Goal: Communication & Community: Answer question/provide support

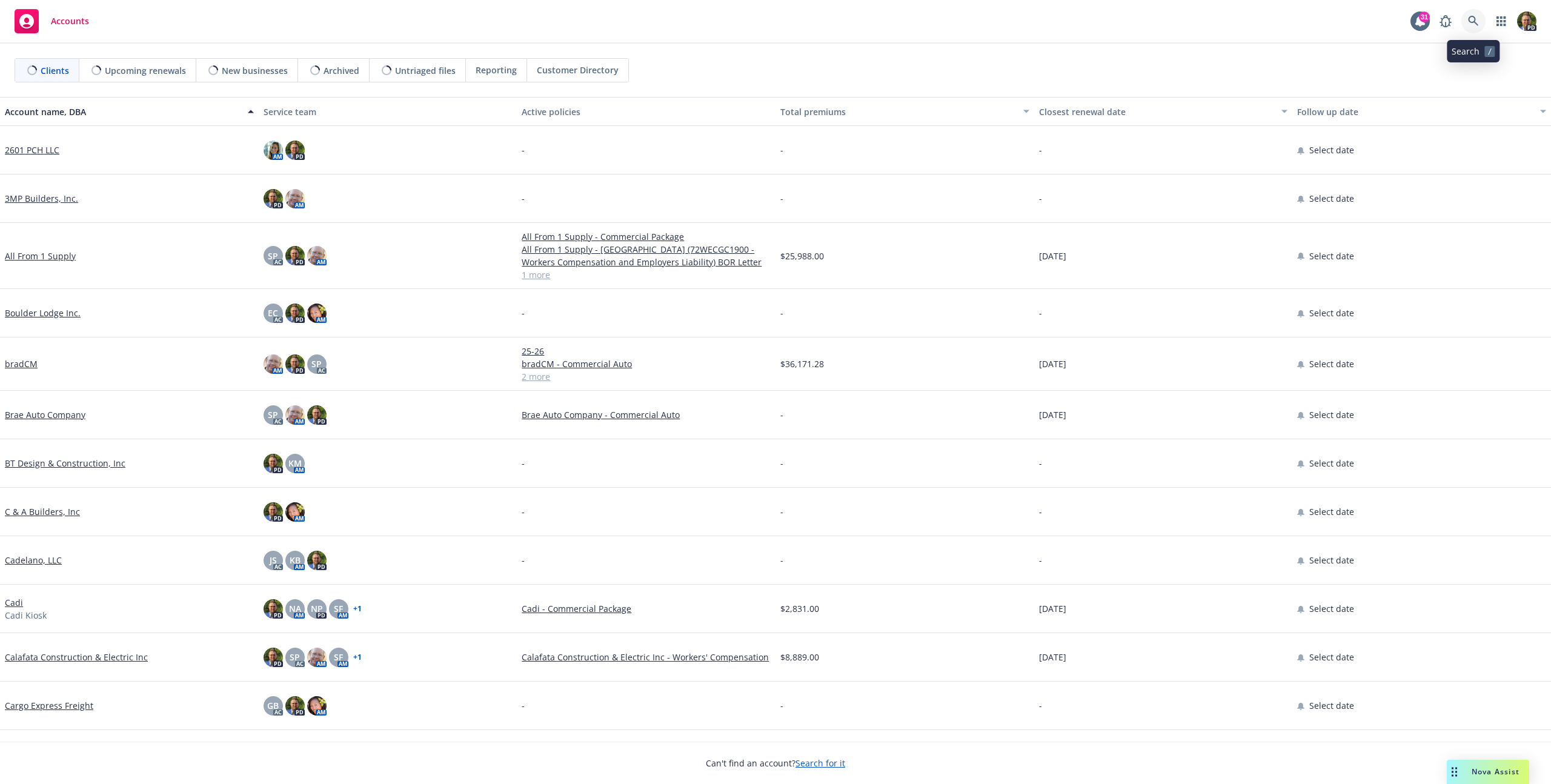
click at [1472, 25] on icon at bounding box center [1474, 22] width 11 height 11
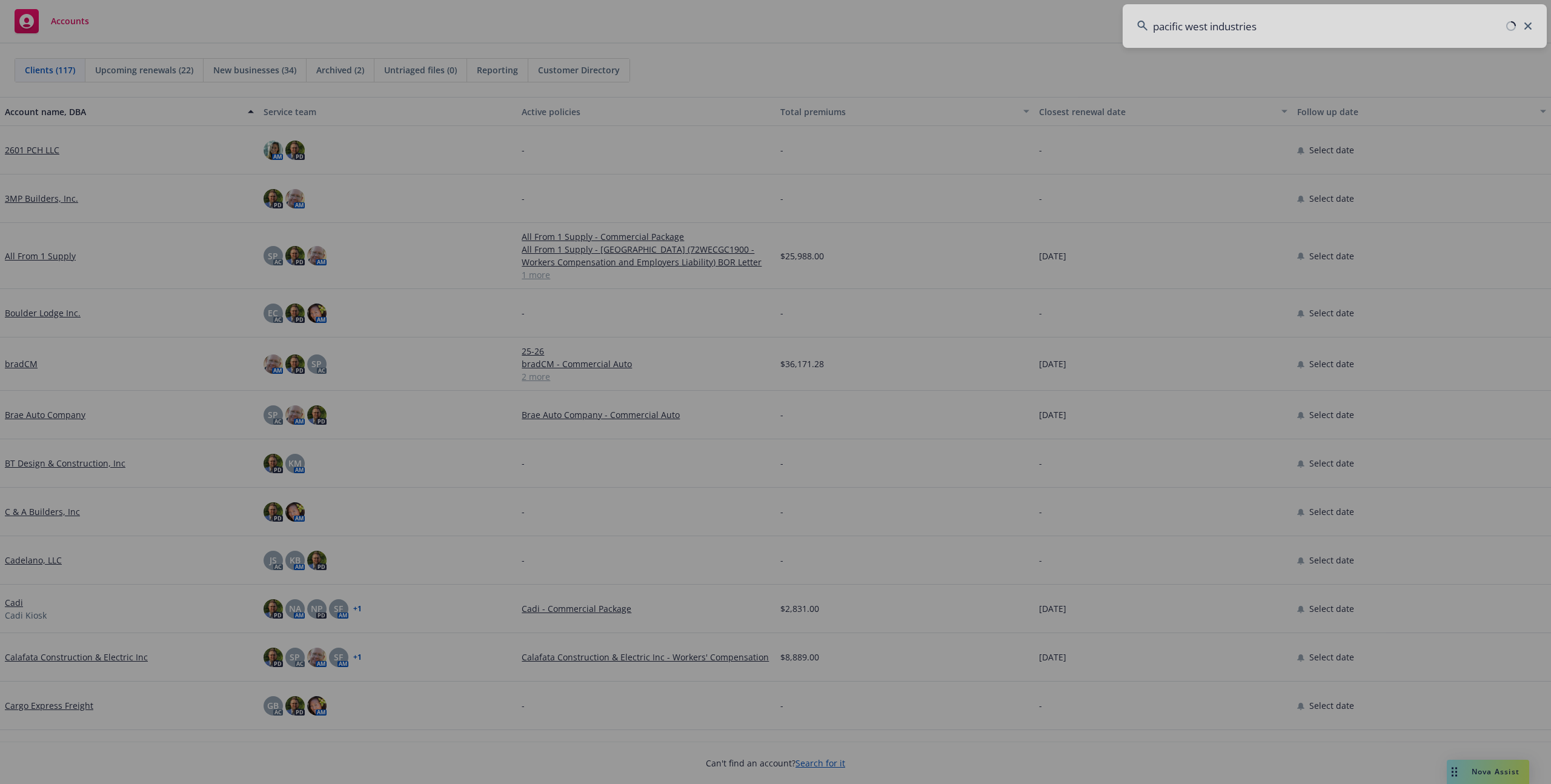
type input "pacific west industries"
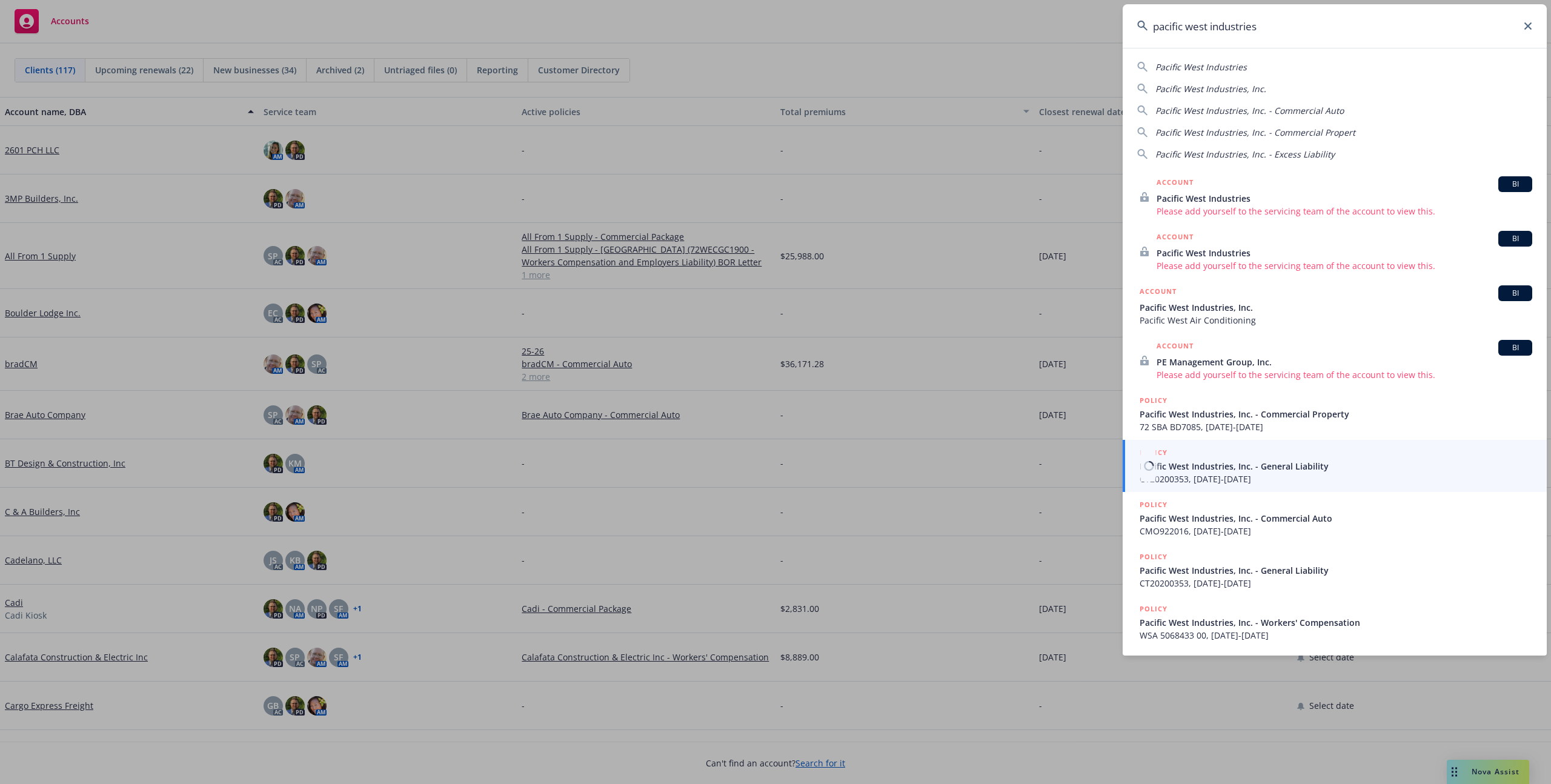
click at [1201, 481] on span "CT20200353, 11/17/2020-11/17/2022" at bounding box center [1336, 478] width 393 height 12
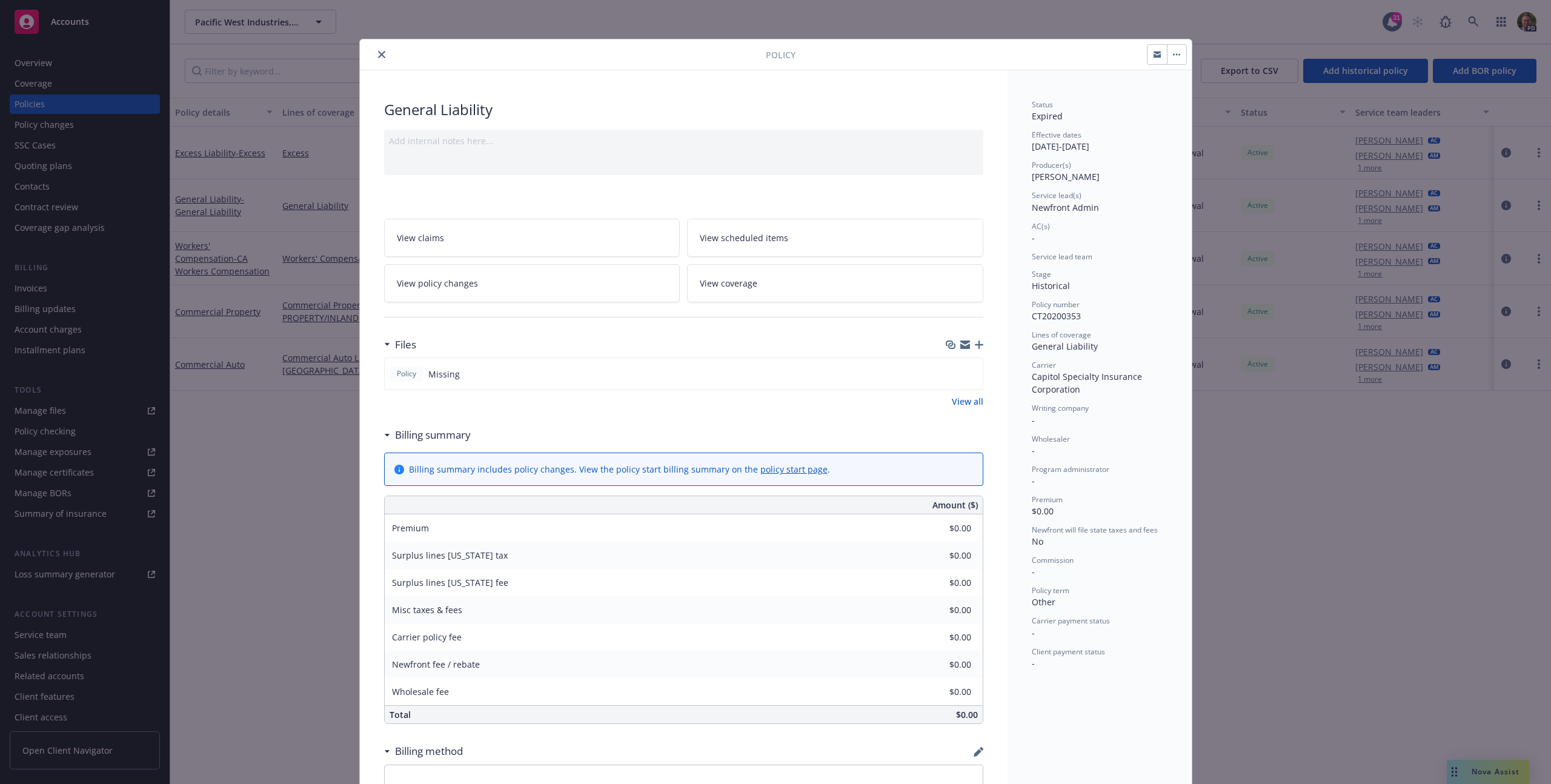
click at [378, 56] on icon "close" at bounding box center [382, 55] width 8 height 8
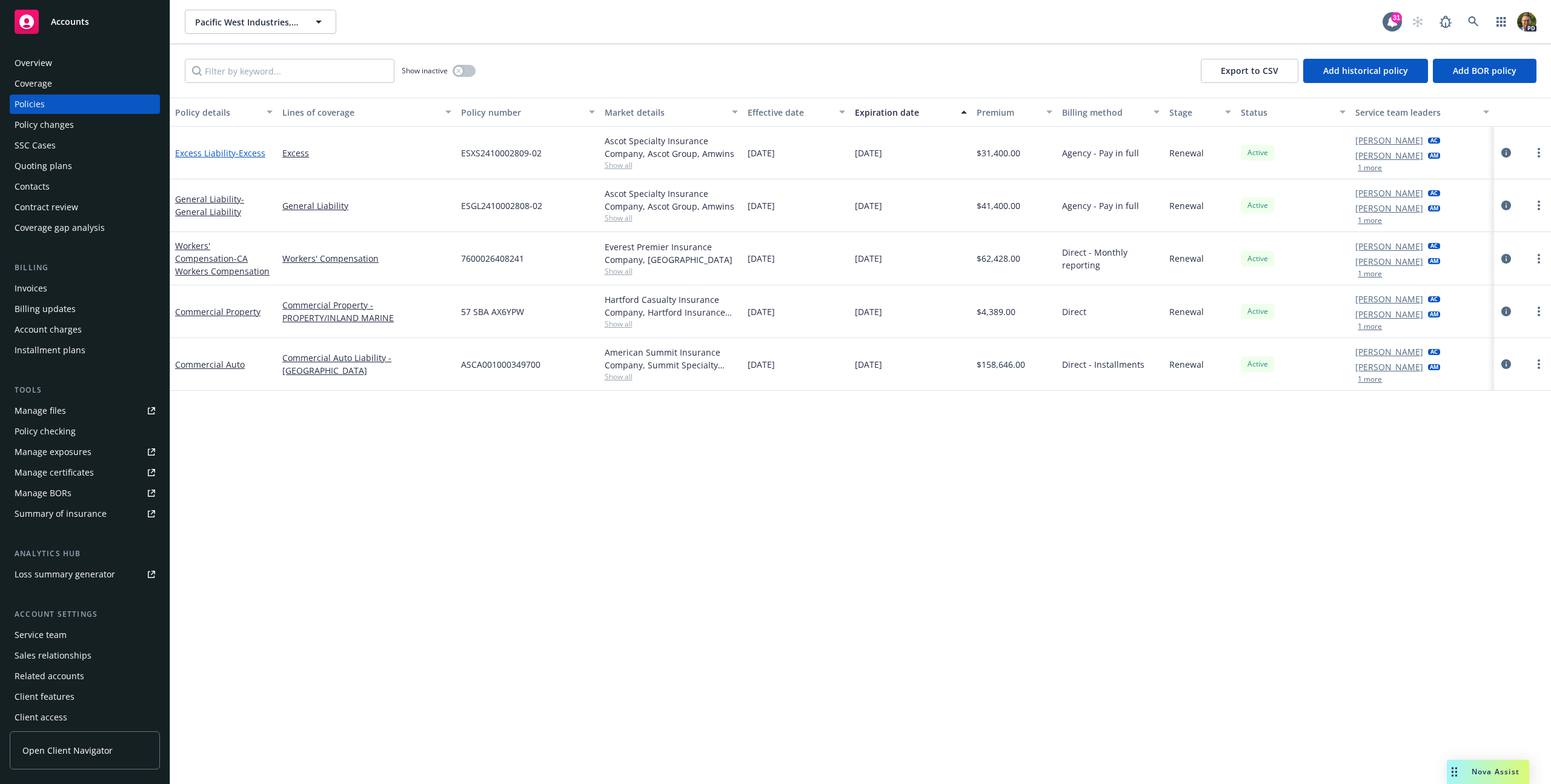
click at [242, 152] on span "- Excess" at bounding box center [250, 153] width 29 height 11
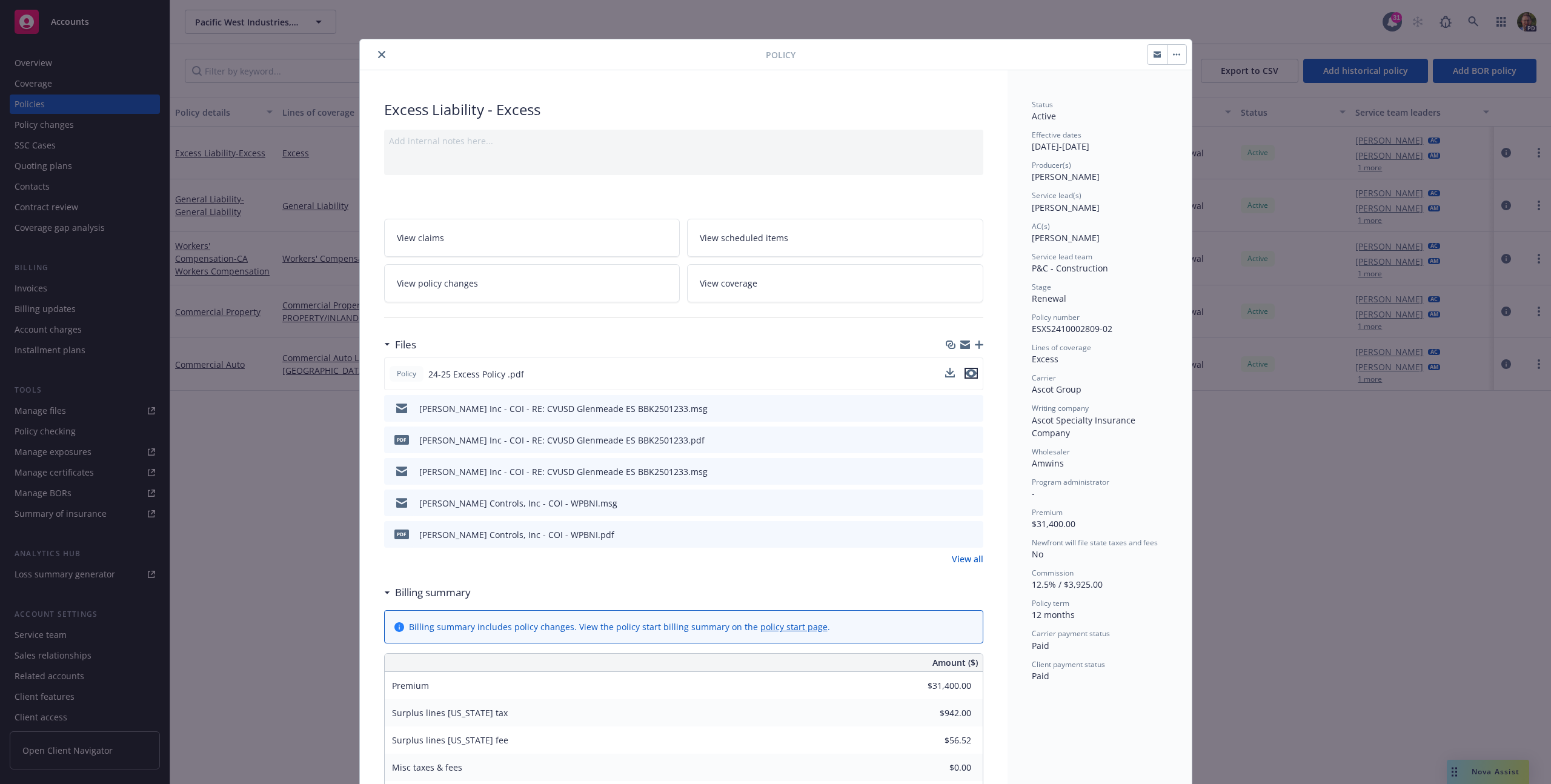
click at [966, 373] on icon "preview file" at bounding box center [972, 373] width 11 height 9
click at [380, 57] on icon "close" at bounding box center [382, 55] width 8 height 8
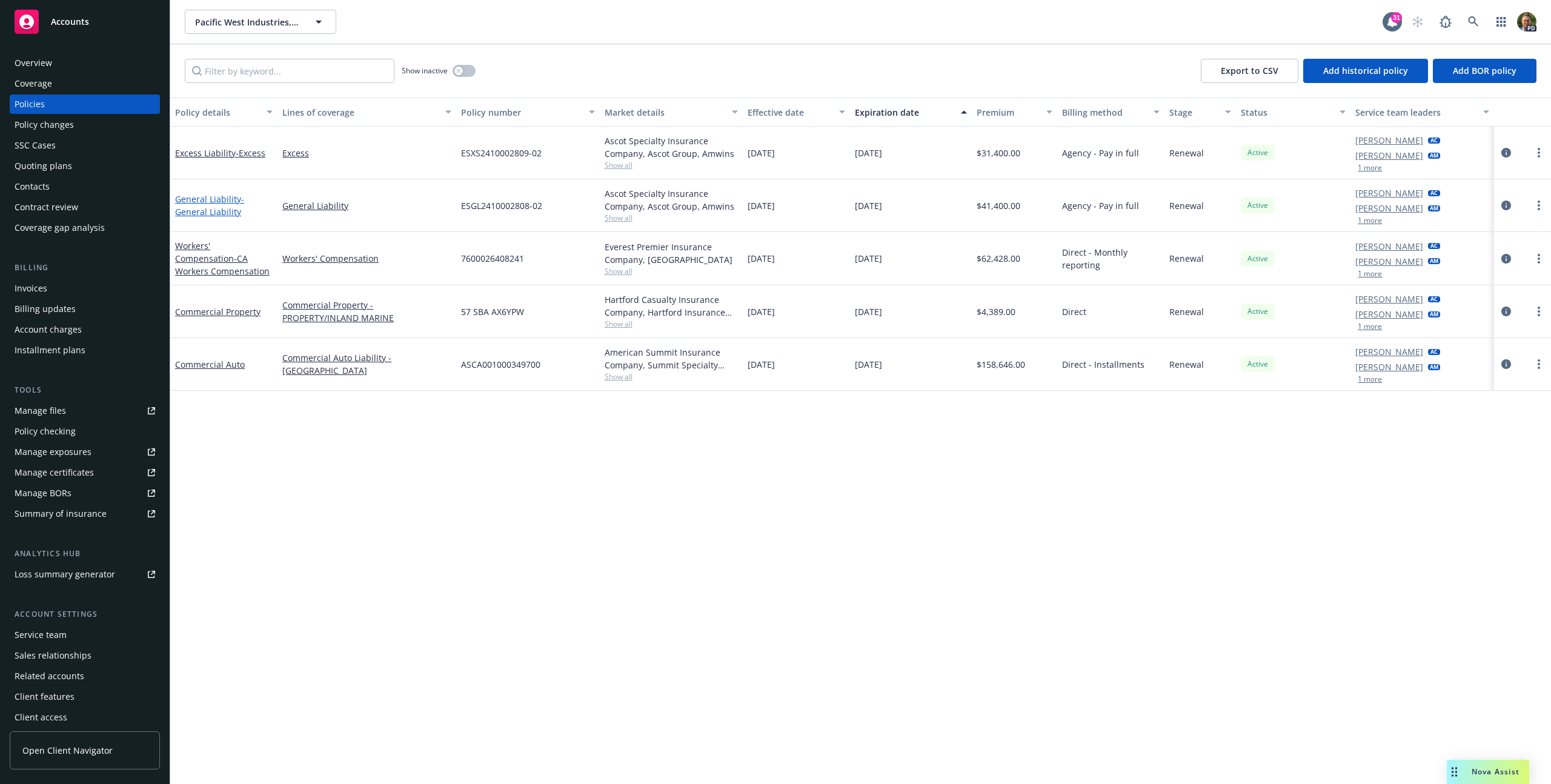
click at [205, 199] on link "General Liability - General Liability" at bounding box center [209, 205] width 69 height 25
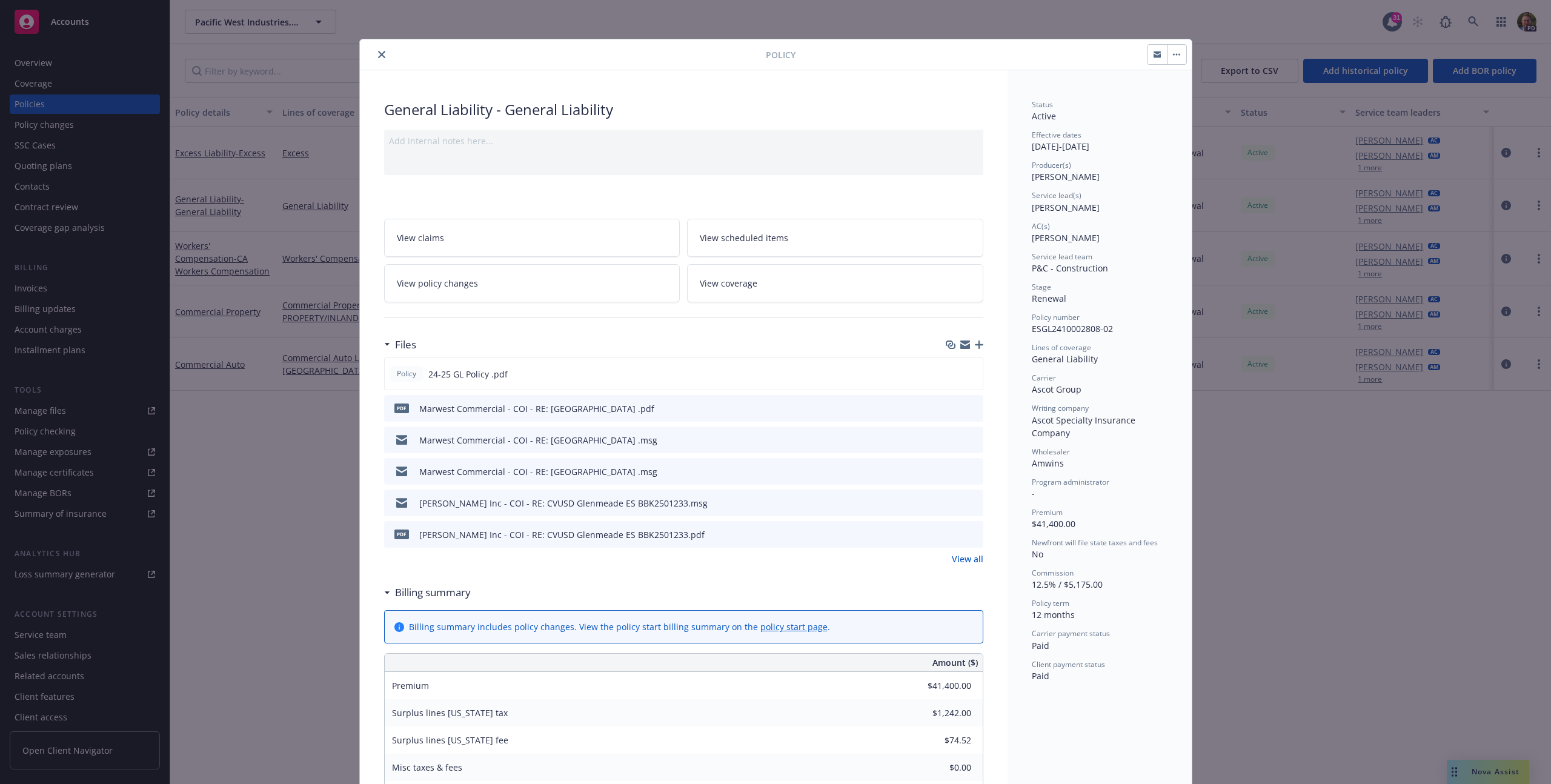
click at [378, 53] on icon "close" at bounding box center [382, 55] width 8 height 8
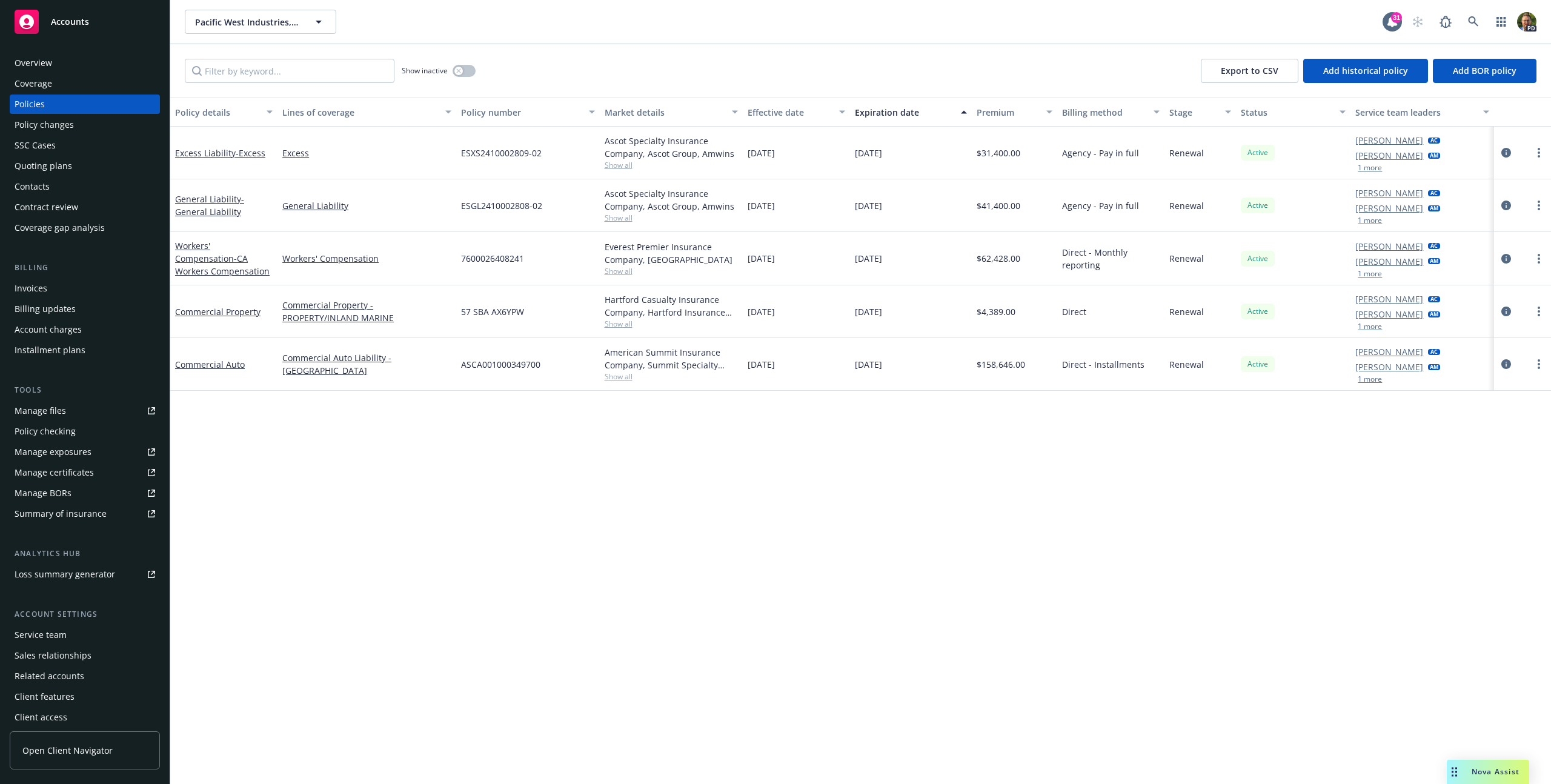
click at [38, 28] on rect at bounding box center [27, 22] width 25 height 25
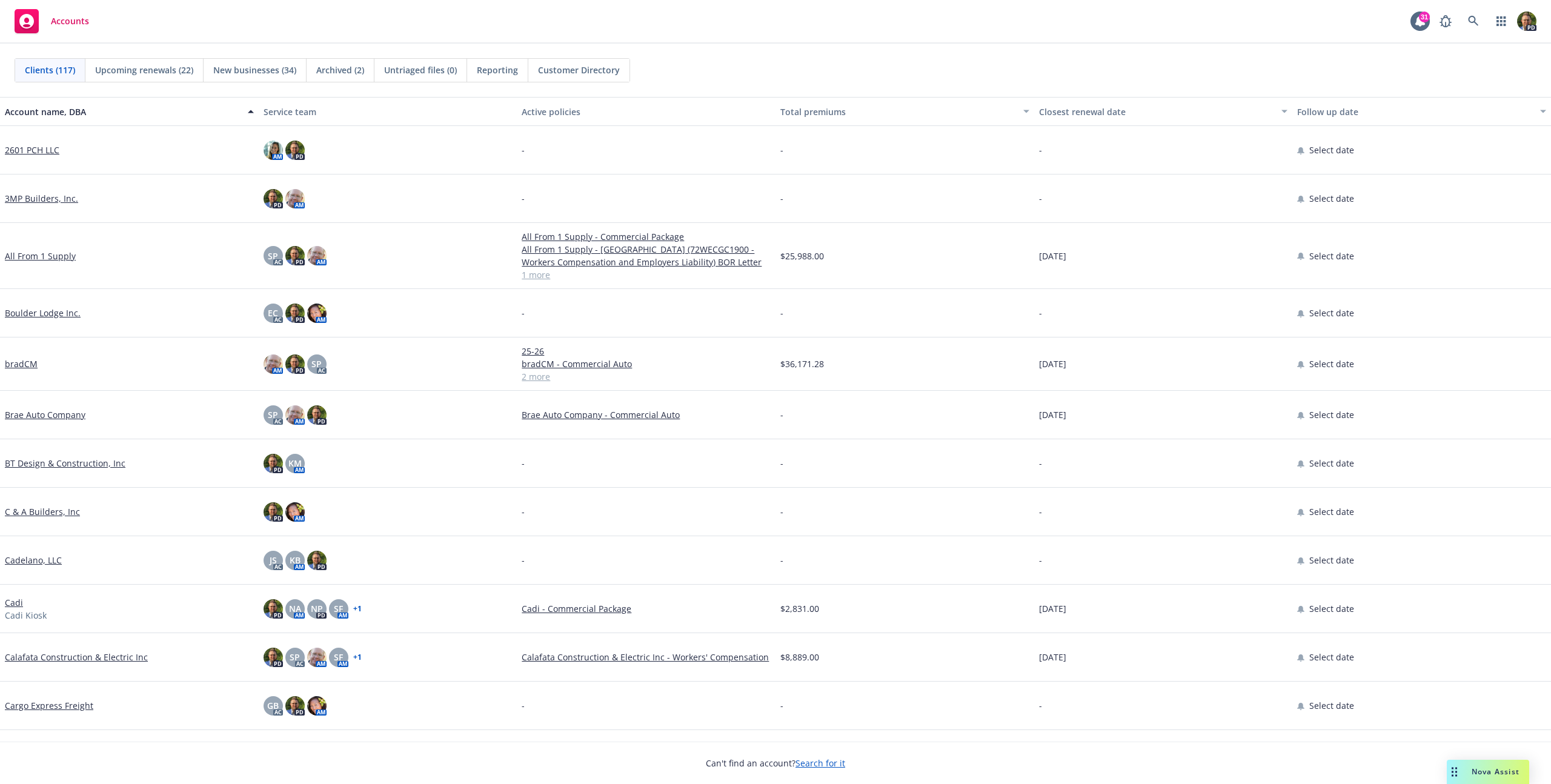
click at [528, 69] on div "Customer Directory" at bounding box center [579, 70] width 101 height 23
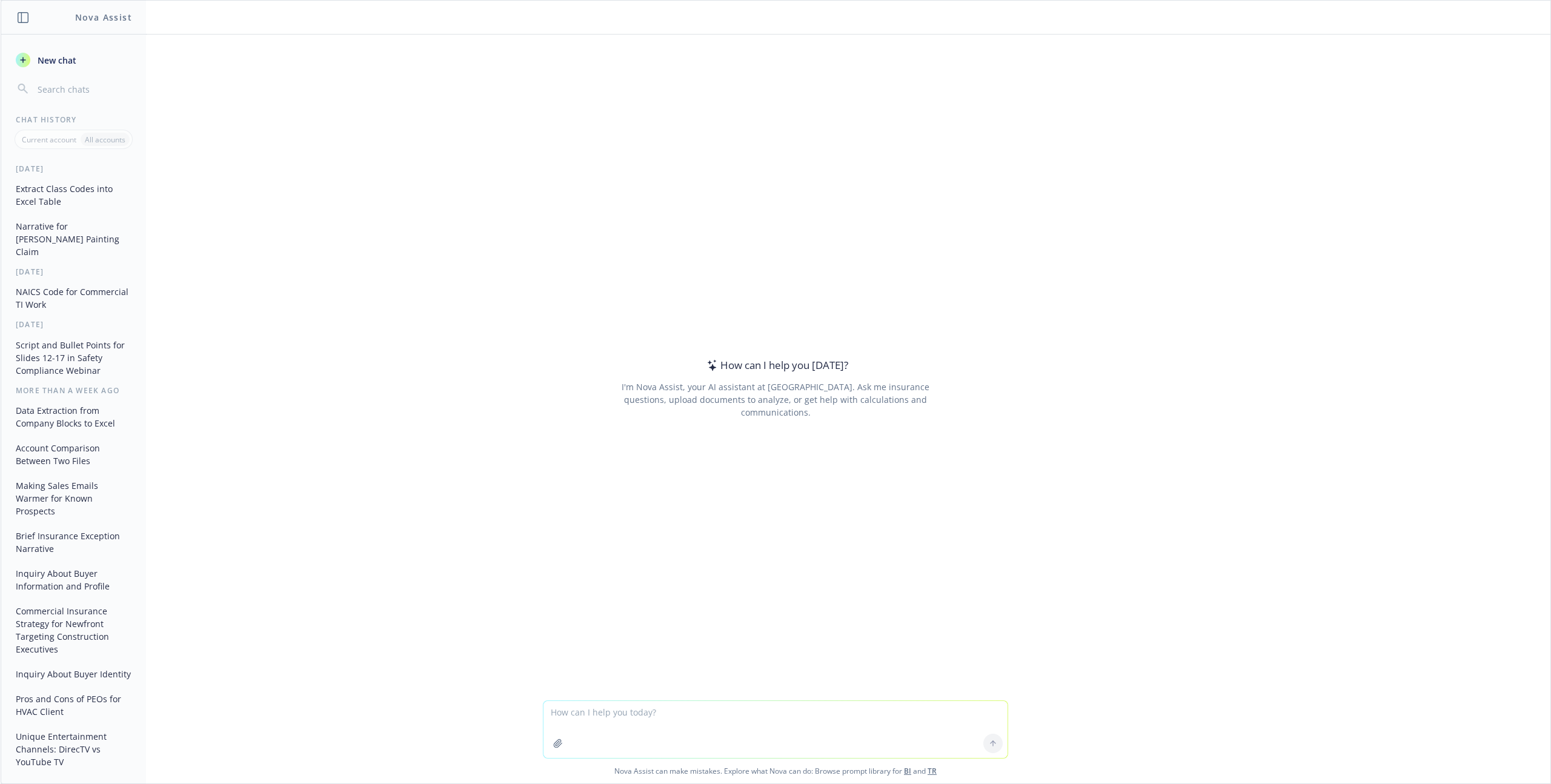
click at [45, 62] on span "New chat" at bounding box center [56, 60] width 42 height 12
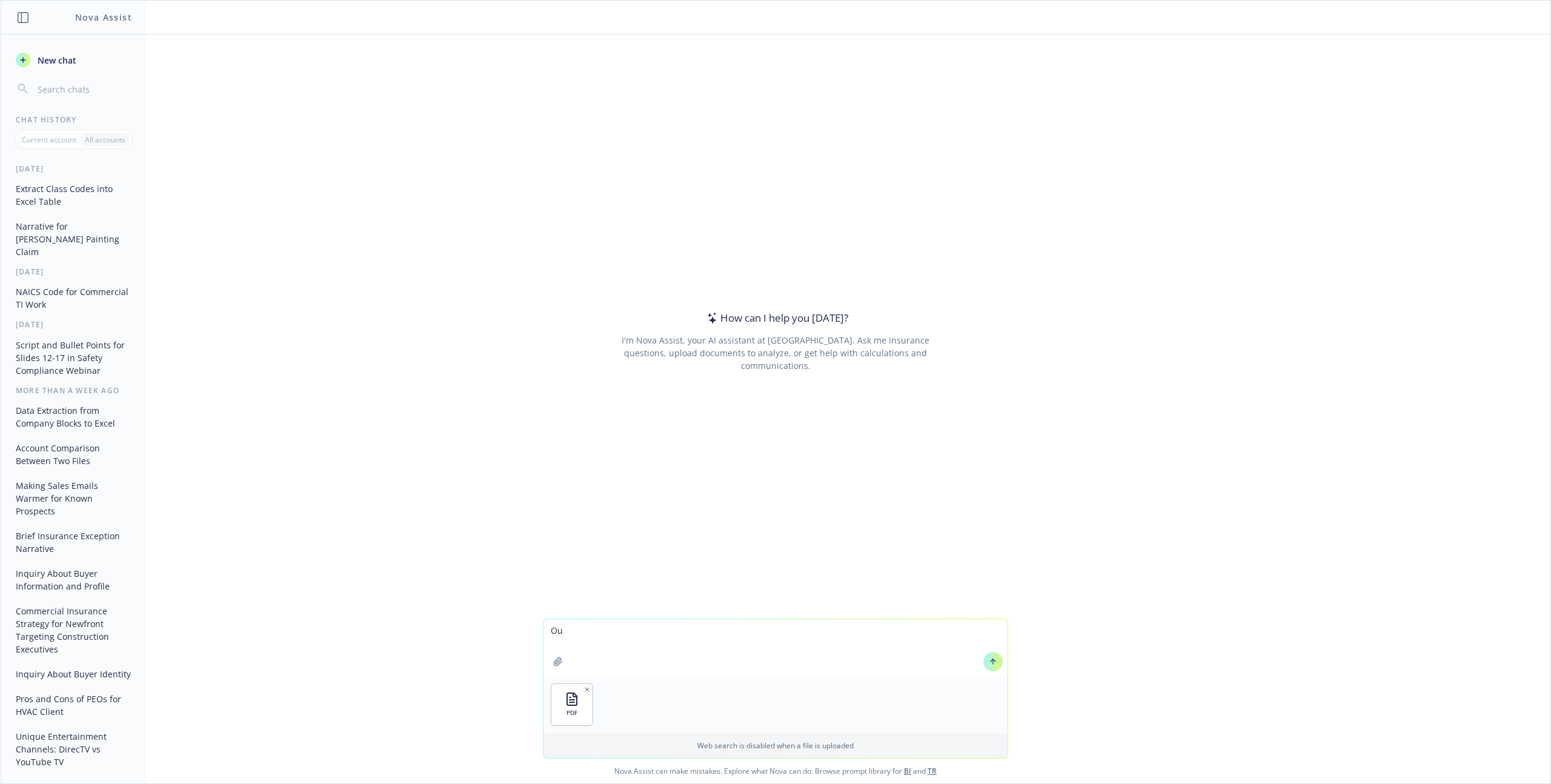
type textarea "O"
type textarea "My client is Family First Painting. We write all of their insurance, but this p…"
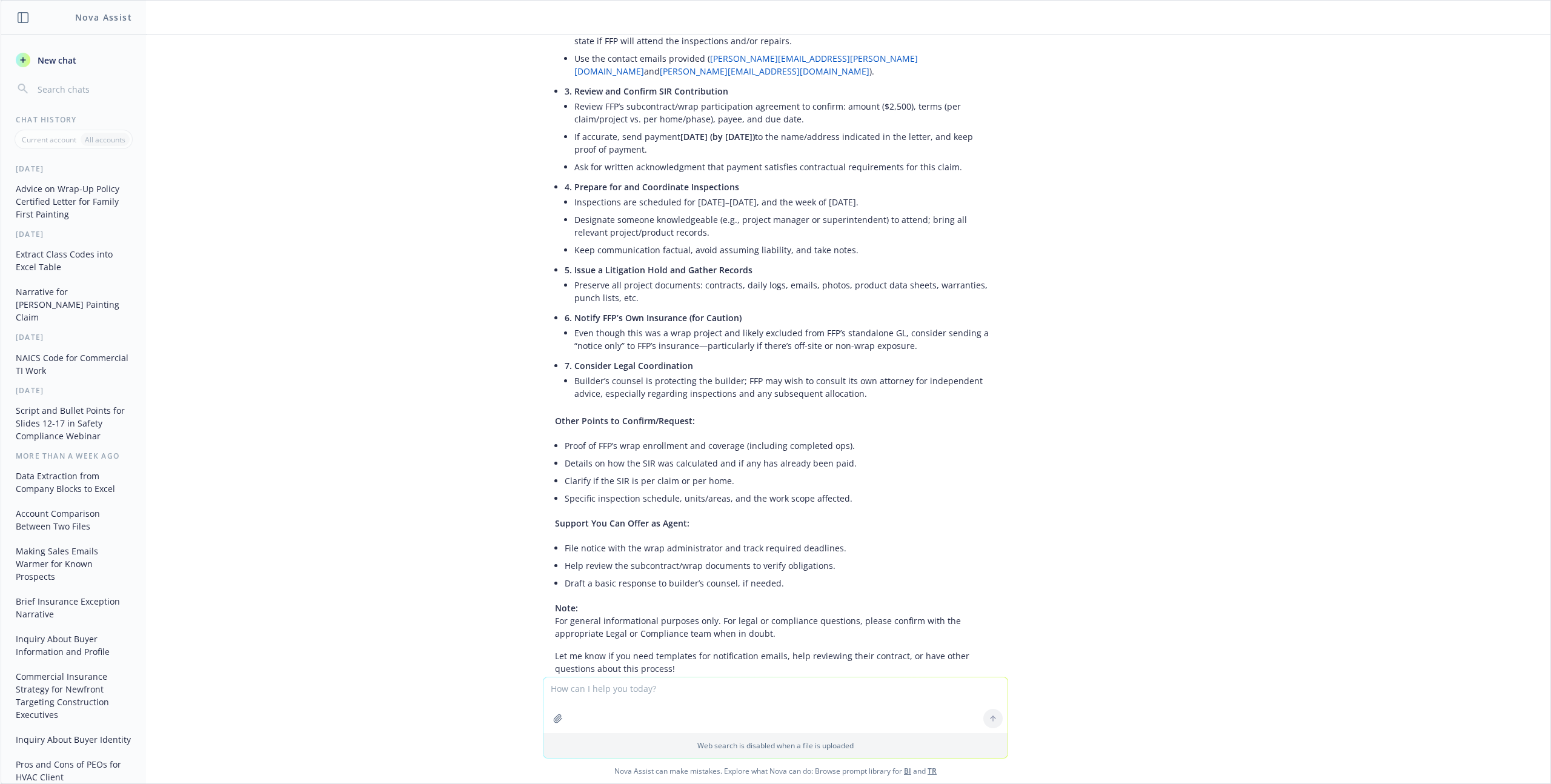
scroll to position [319, 0]
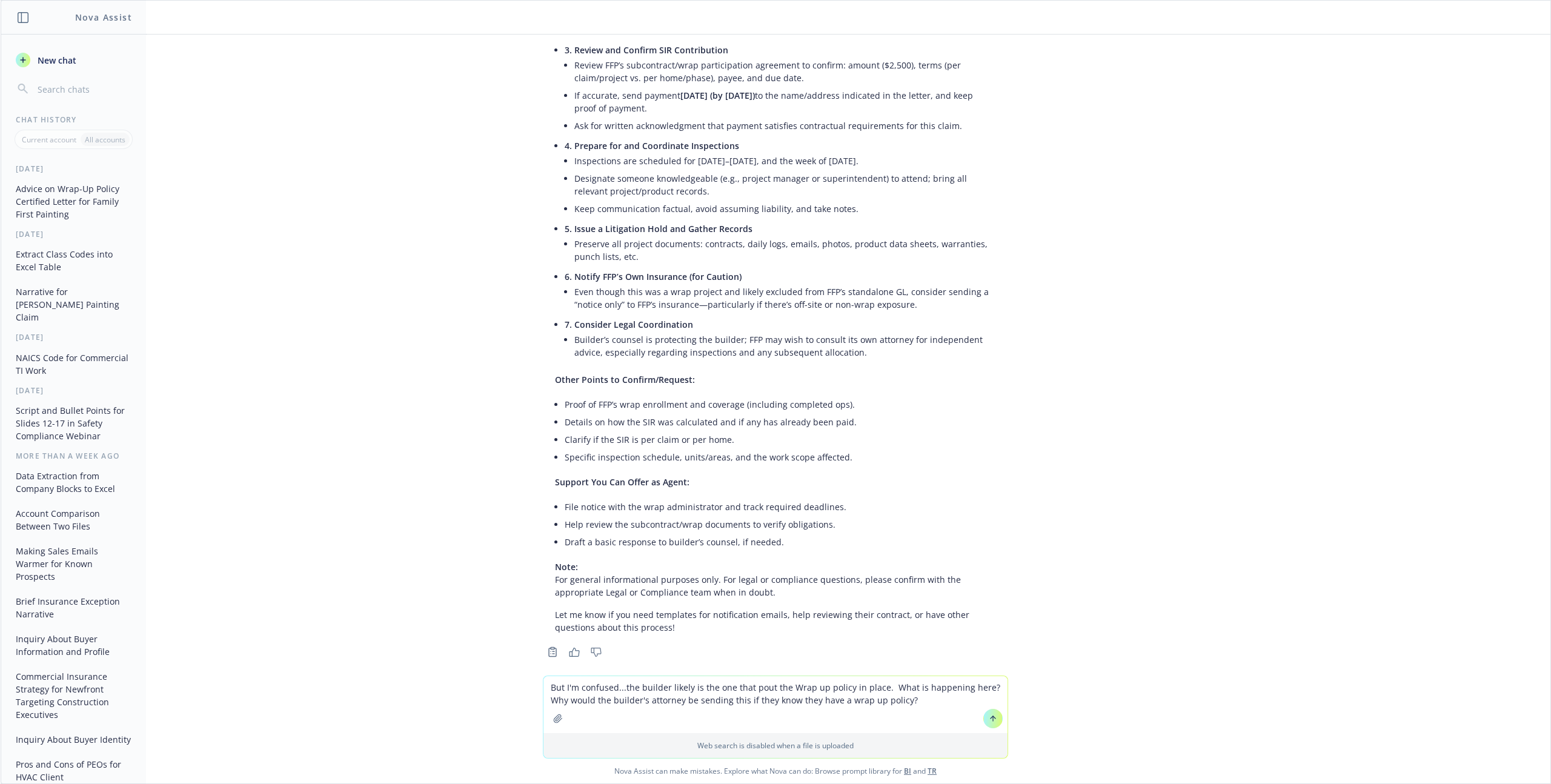
type textarea "But I'm confused...the builder likely is the one that pout the Wrap up policy i…"
click at [989, 721] on icon at bounding box center [992, 719] width 9 height 9
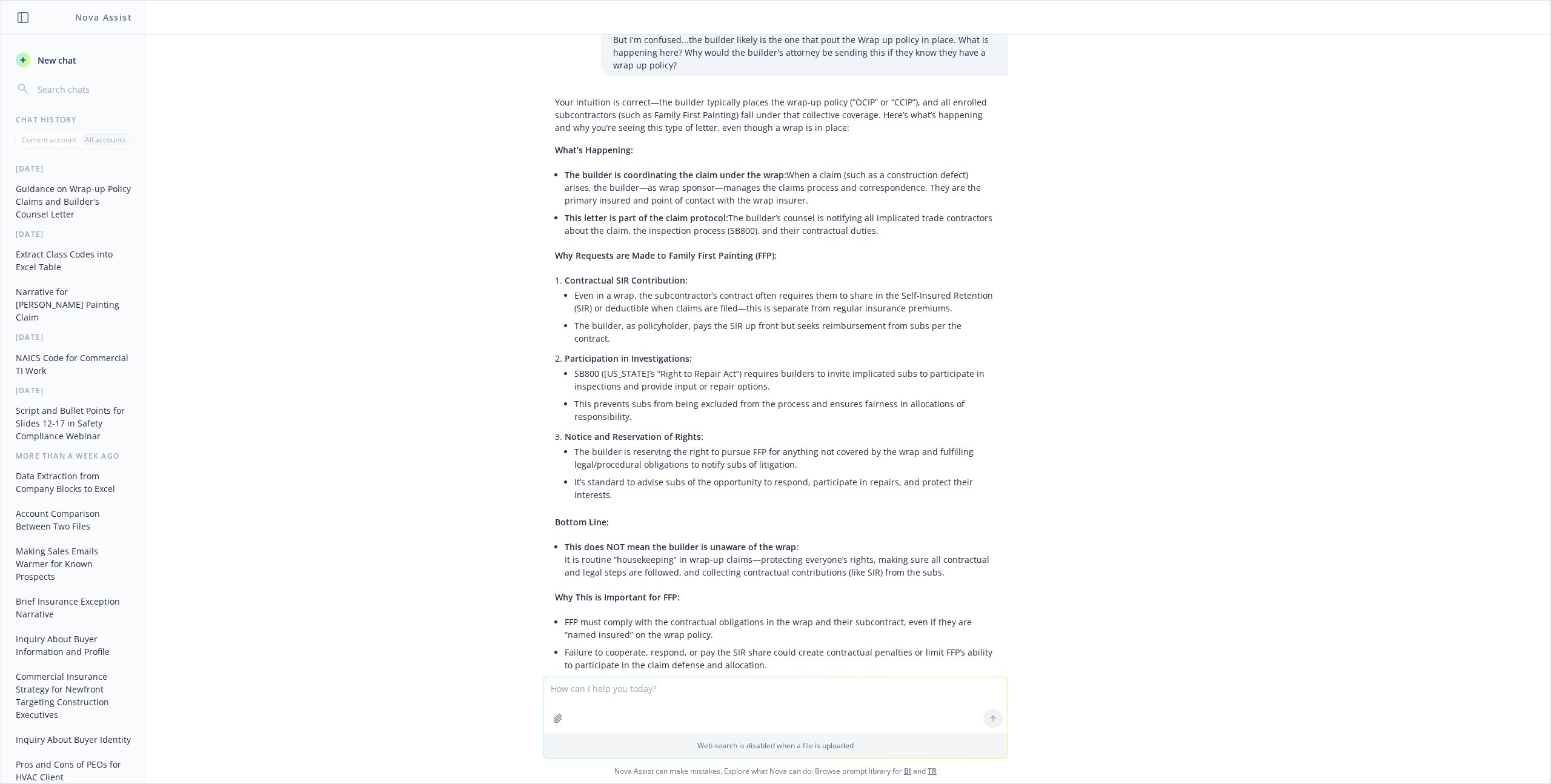
scroll to position [1149, 0]
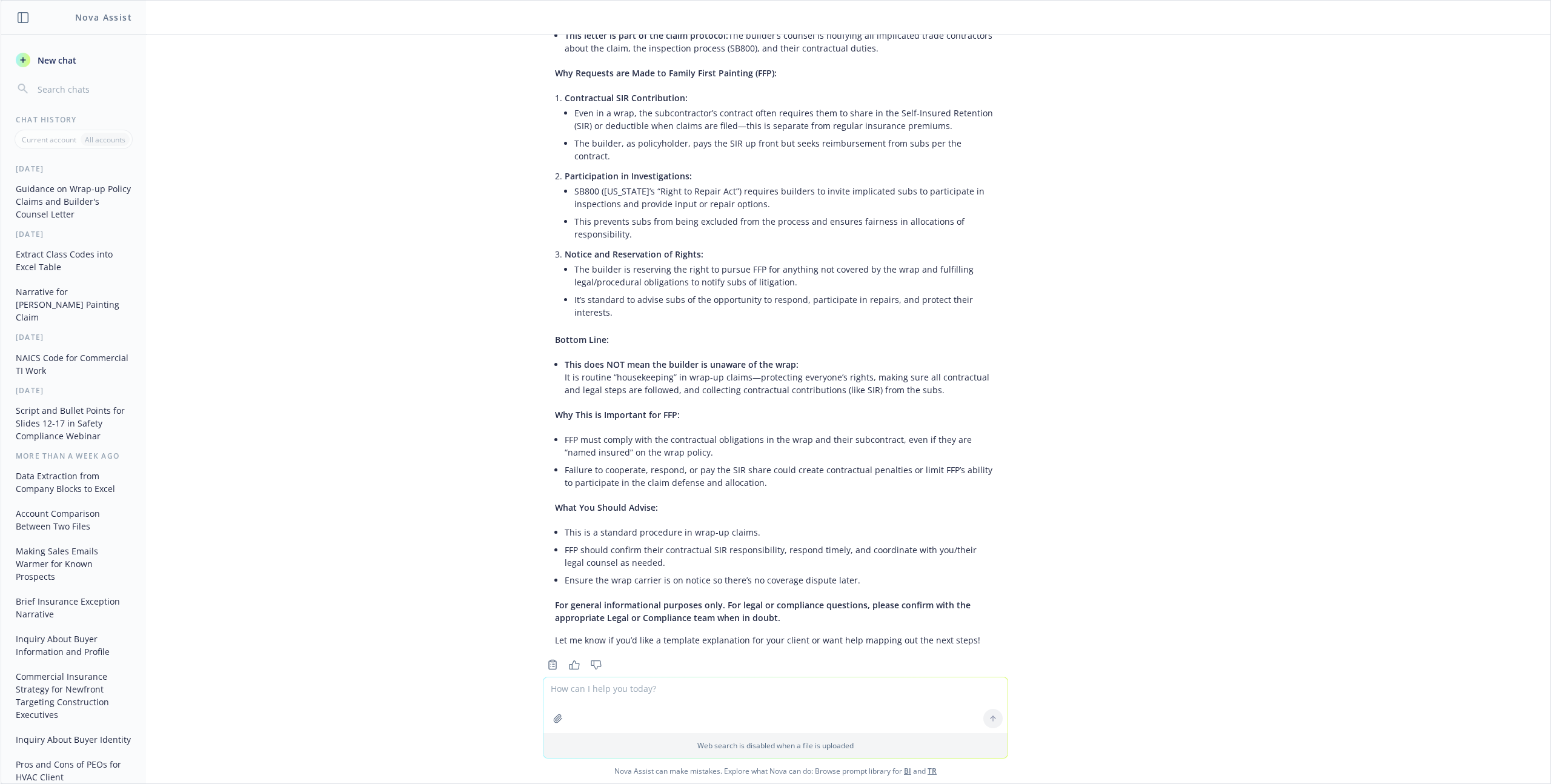
click at [691, 692] on textarea at bounding box center [776, 704] width 464 height 56
paste textarea "HI [PERSON_NAME], We discussed this a while back but can you refresh my memory …"
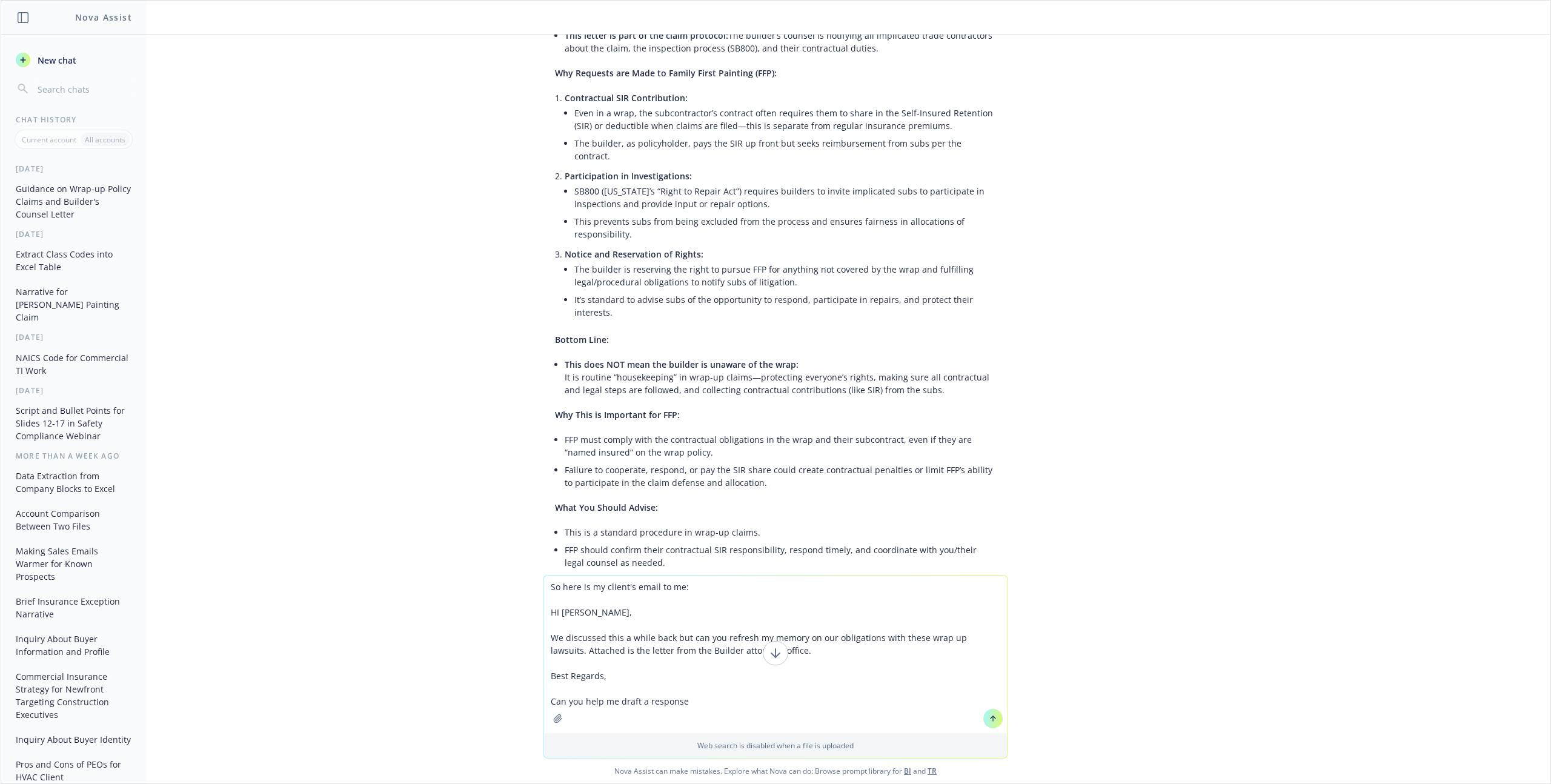
type textarea "So here is my client's email to me: HI [PERSON_NAME], We discussed this a while…"
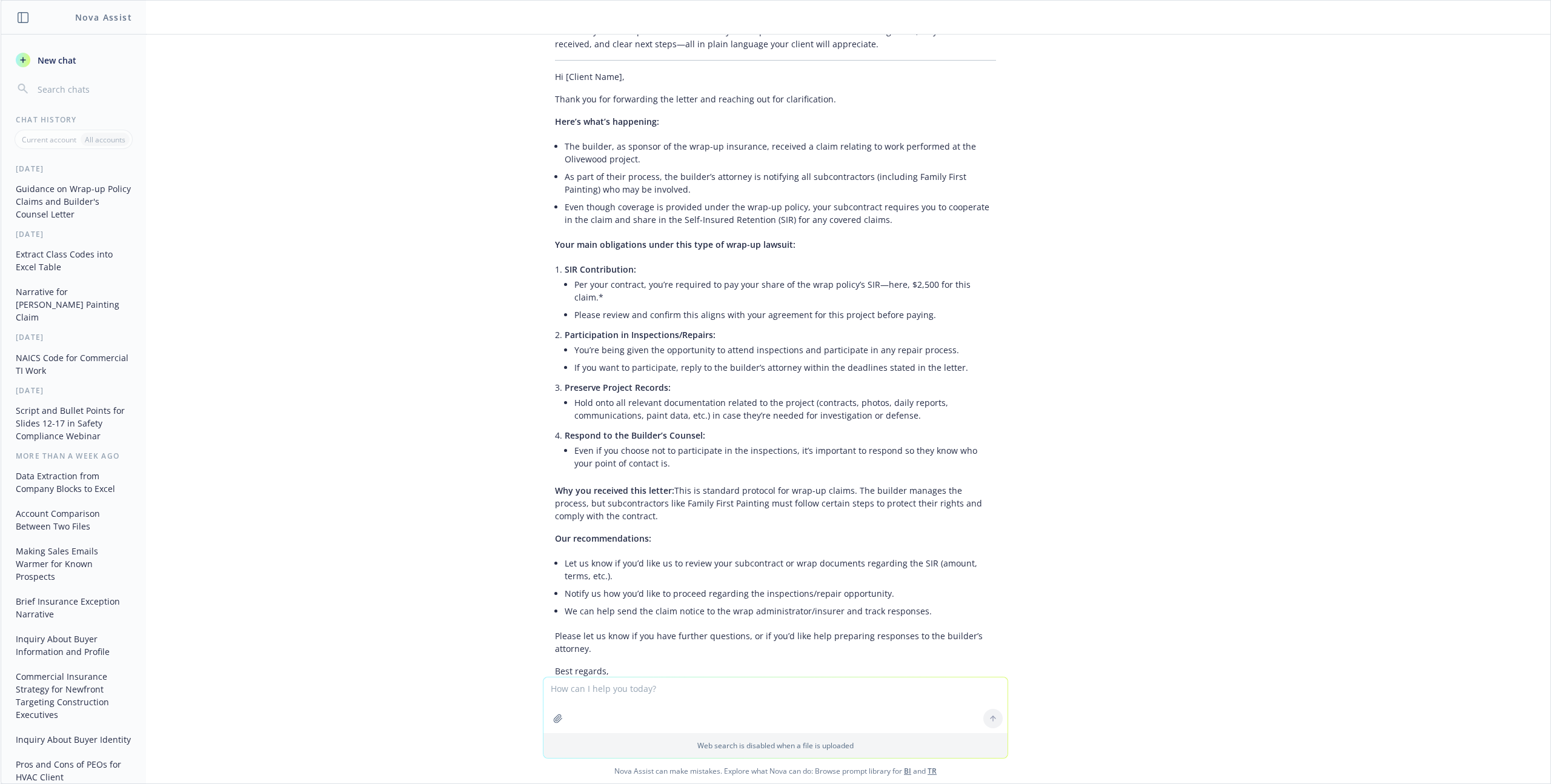
scroll to position [1958, 0]
click at [581, 662] on p "Best regards, [PERSON_NAME]" at bounding box center [776, 674] width 441 height 26
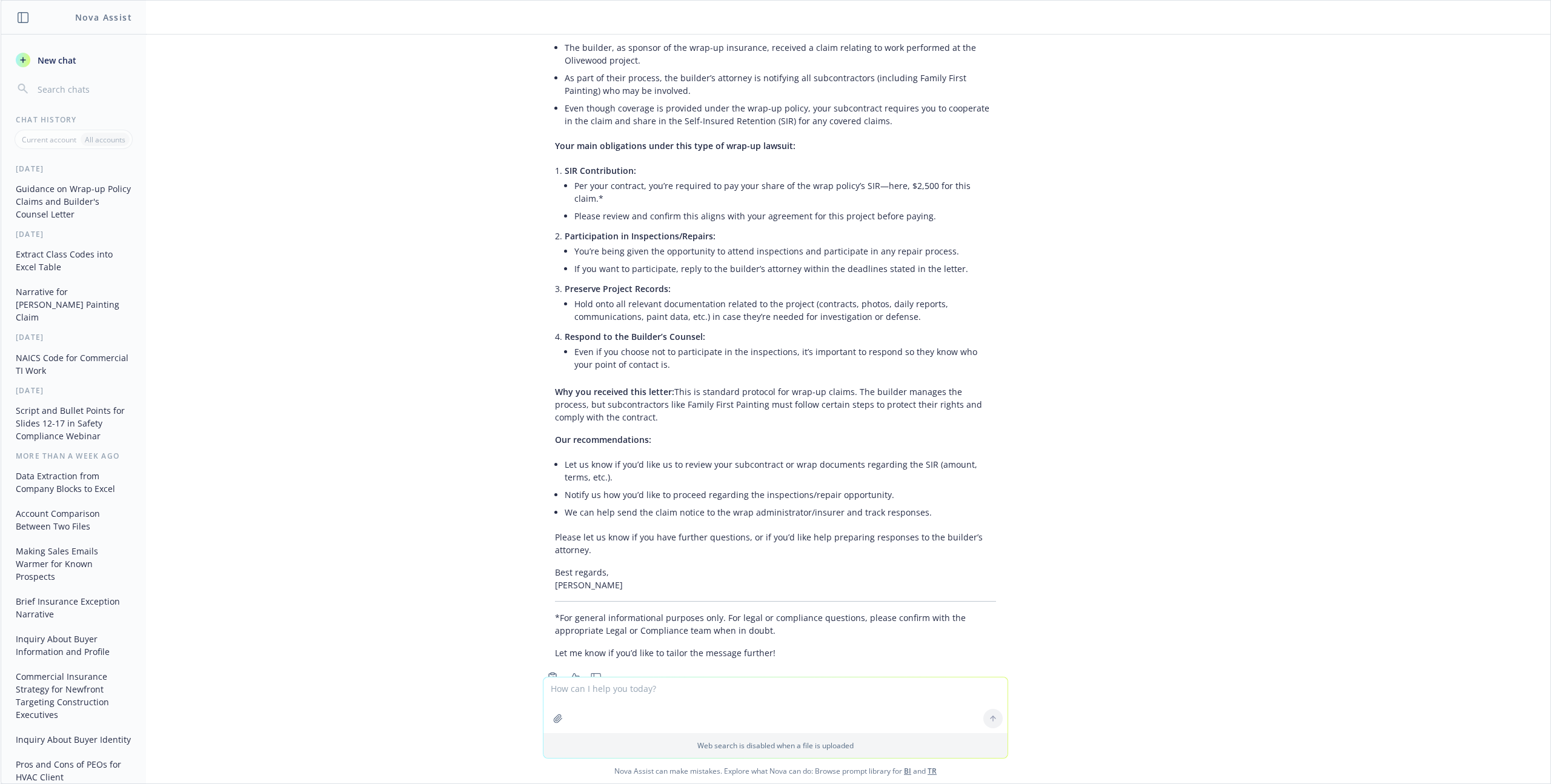
scroll to position [2052, 0]
click at [771, 614] on p "*For general informational purposes only. For legal or compliance questions, pl…" at bounding box center [776, 626] width 441 height 26
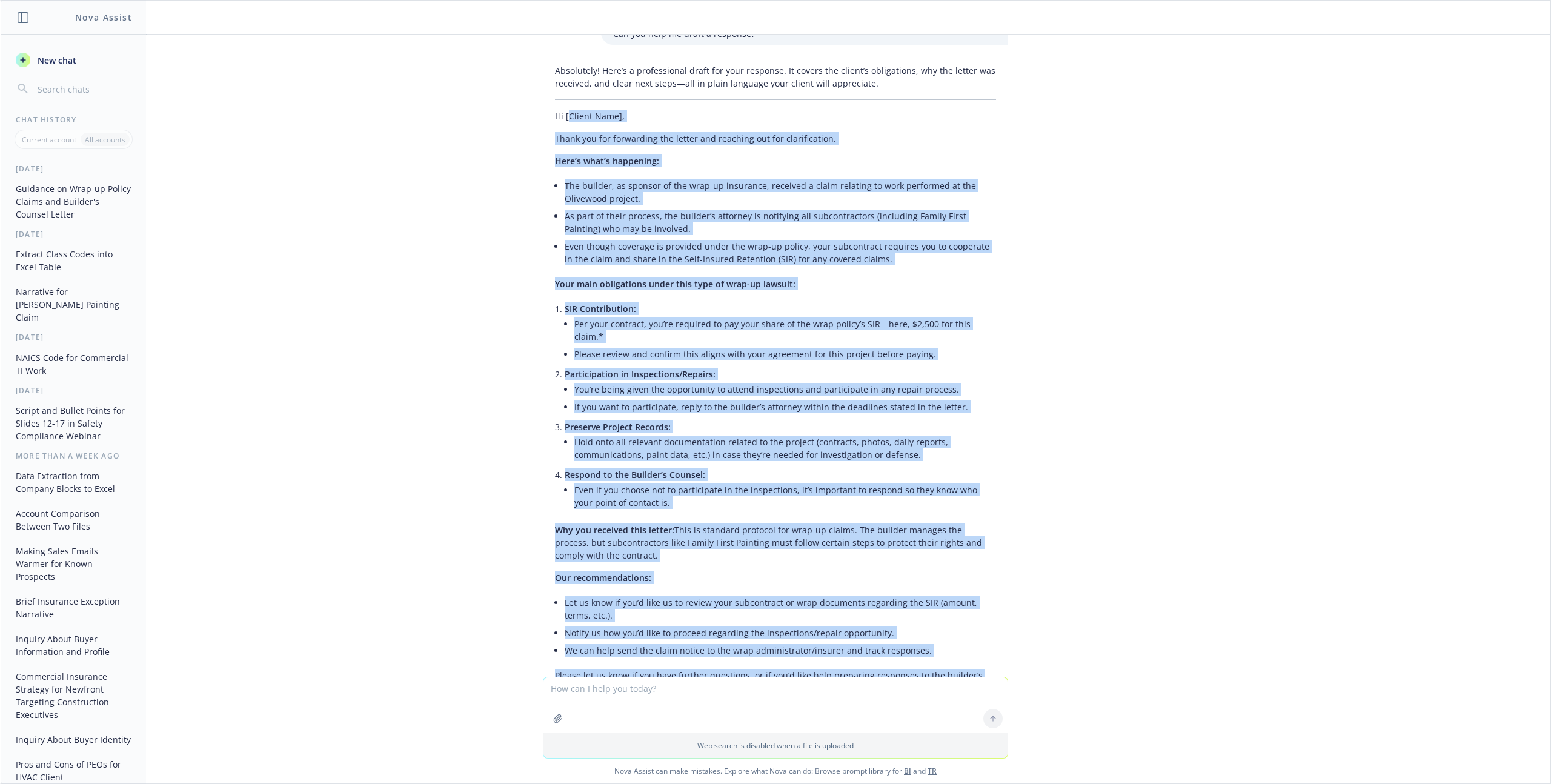
scroll to position [1648, 0]
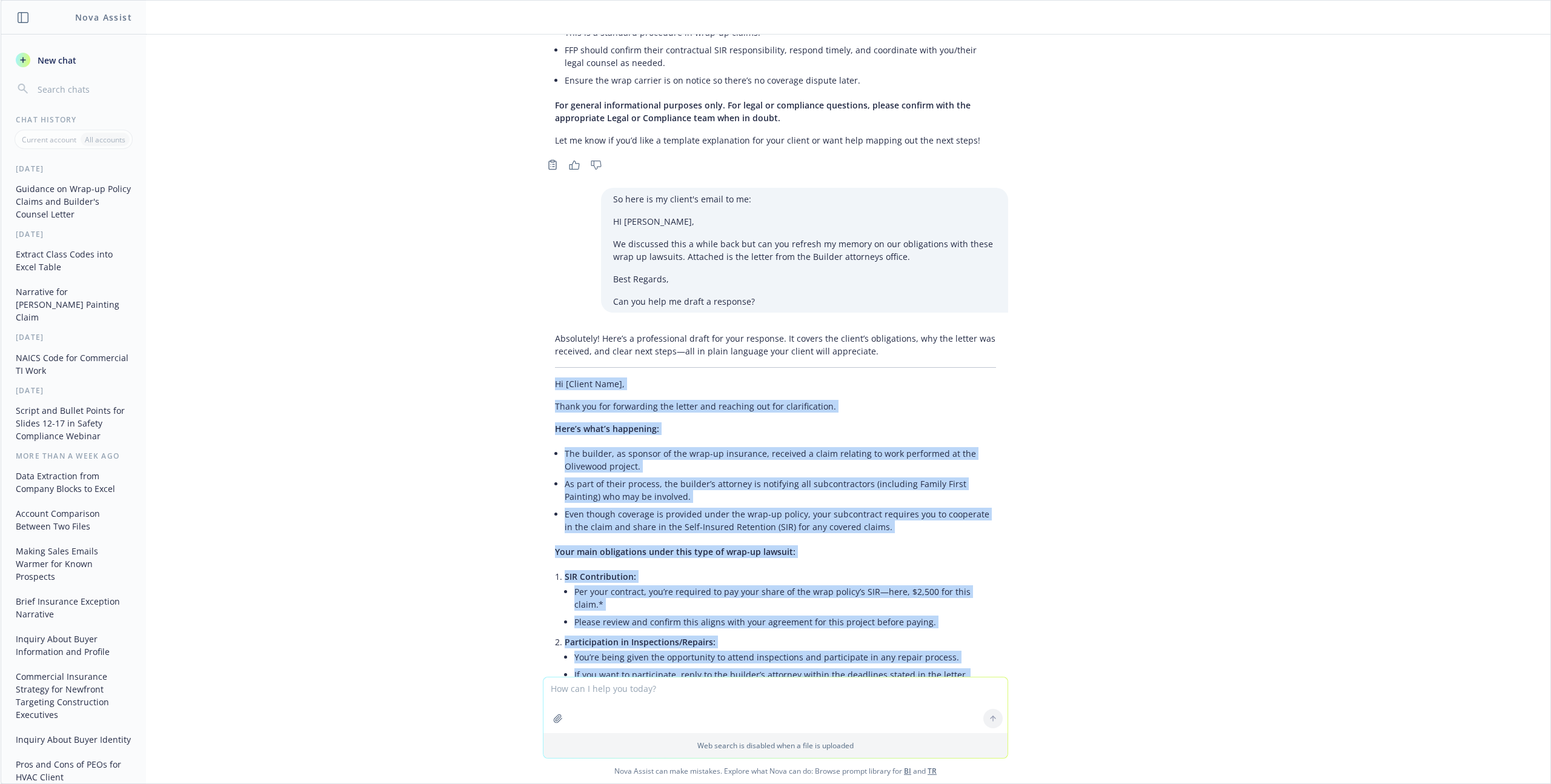
drag, startPoint x: 771, startPoint y: 596, endPoint x: 533, endPoint y: 361, distance: 334.5
click at [533, 361] on div "Absolutely! Here’s a professional draft for your response. It covers the client…" at bounding box center [776, 710] width 485 height 765
copy div "Lo [Ipsumd Sita], Conse adi eli seddoeiusm tem incidi utl etdolore mag ali enim…"
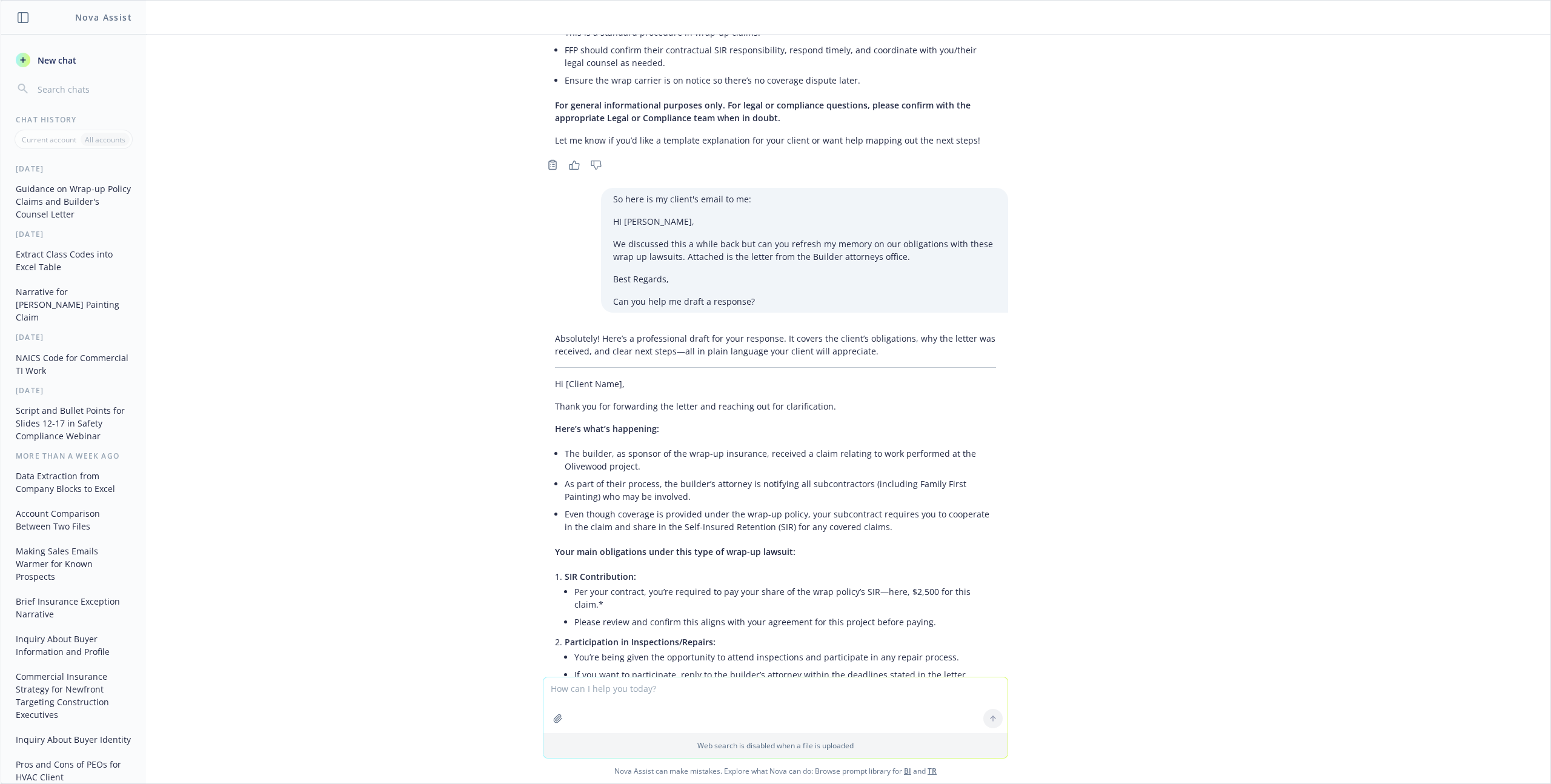
click at [587, 690] on textarea at bounding box center [776, 704] width 464 height 56
type textarea "When I am copy/pasting your responses into outlook, the text has boxes around i…"
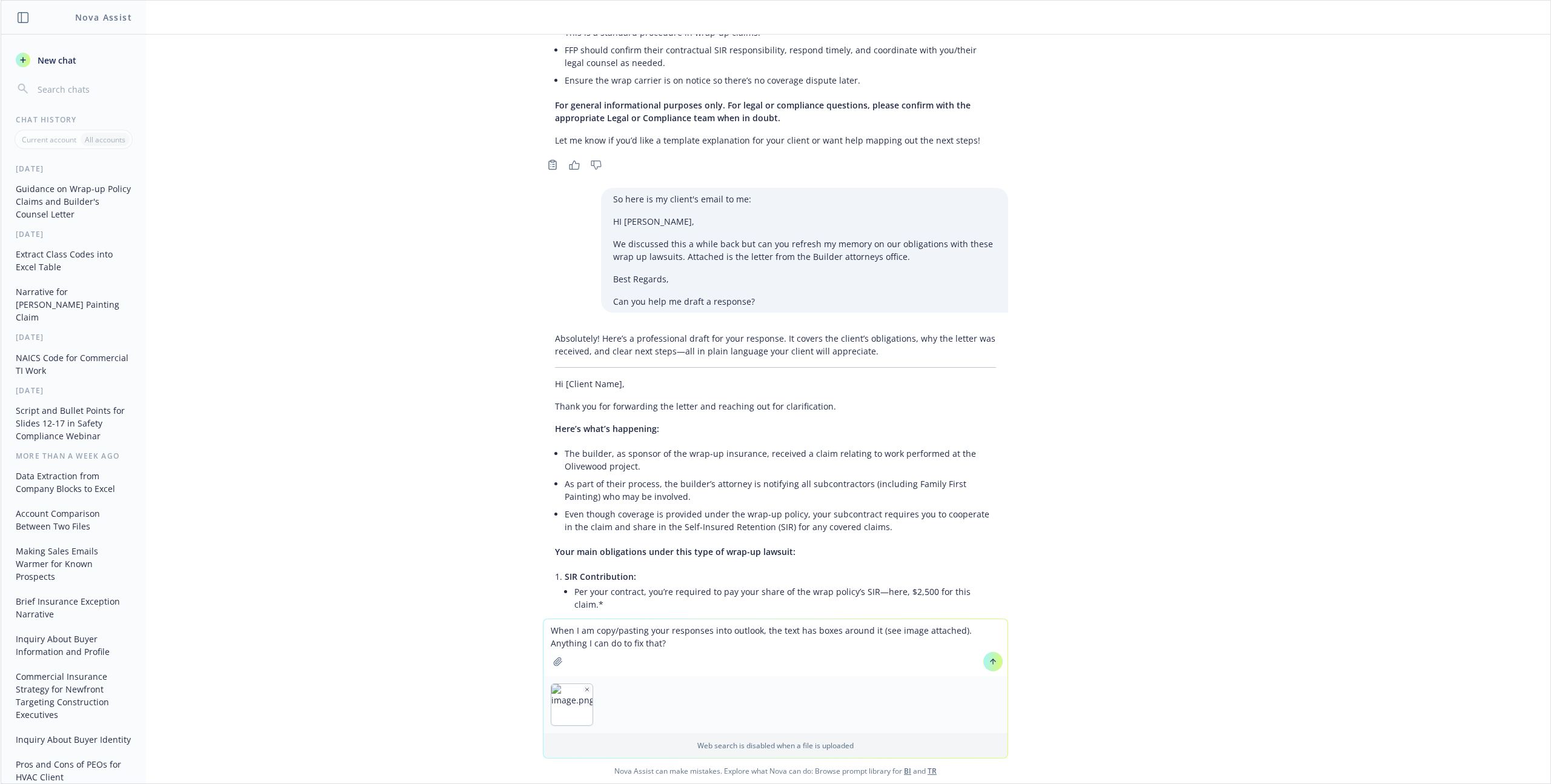
click at [993, 662] on button at bounding box center [993, 662] width 19 height 19
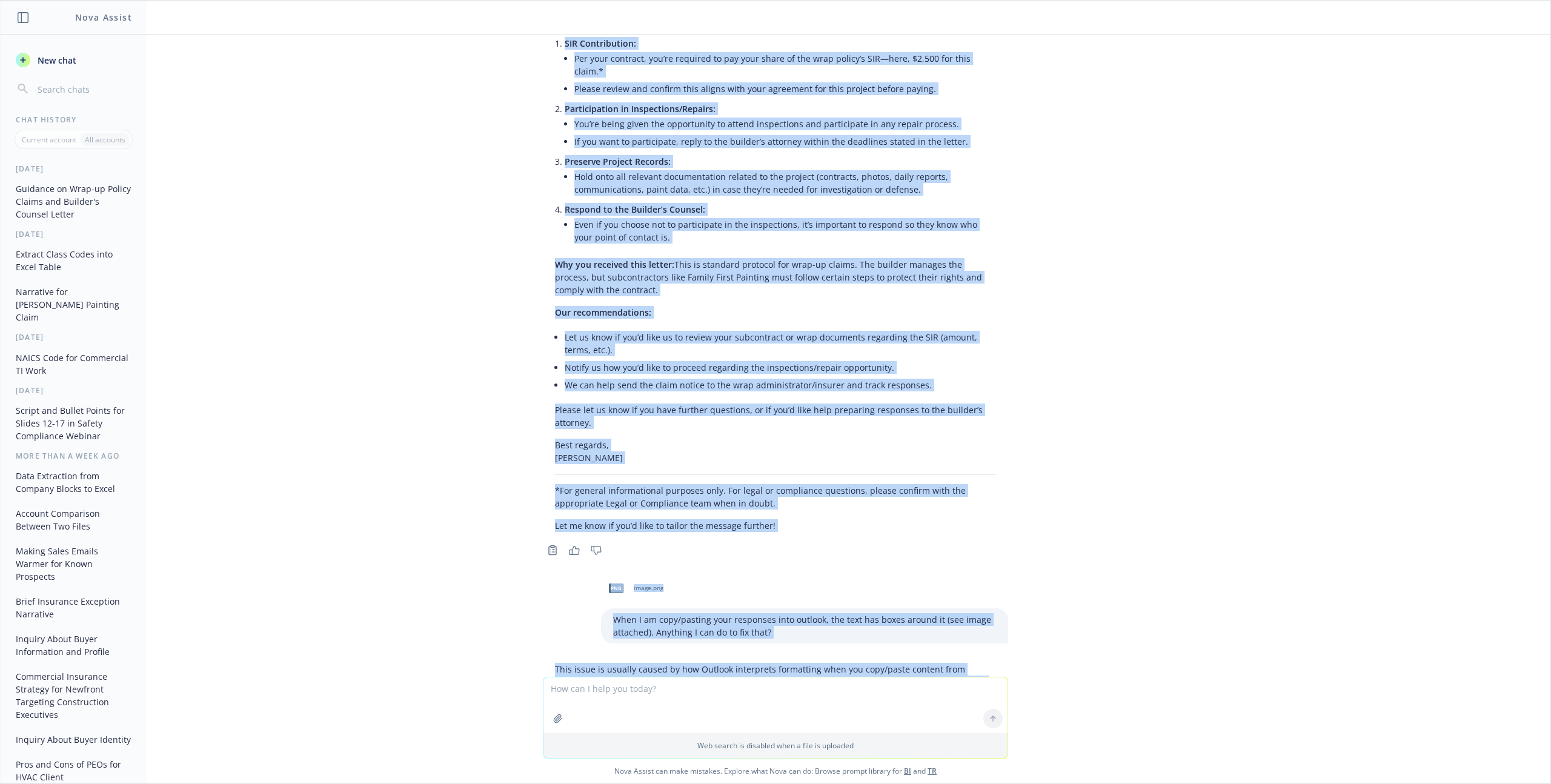
scroll to position [2322, 0]
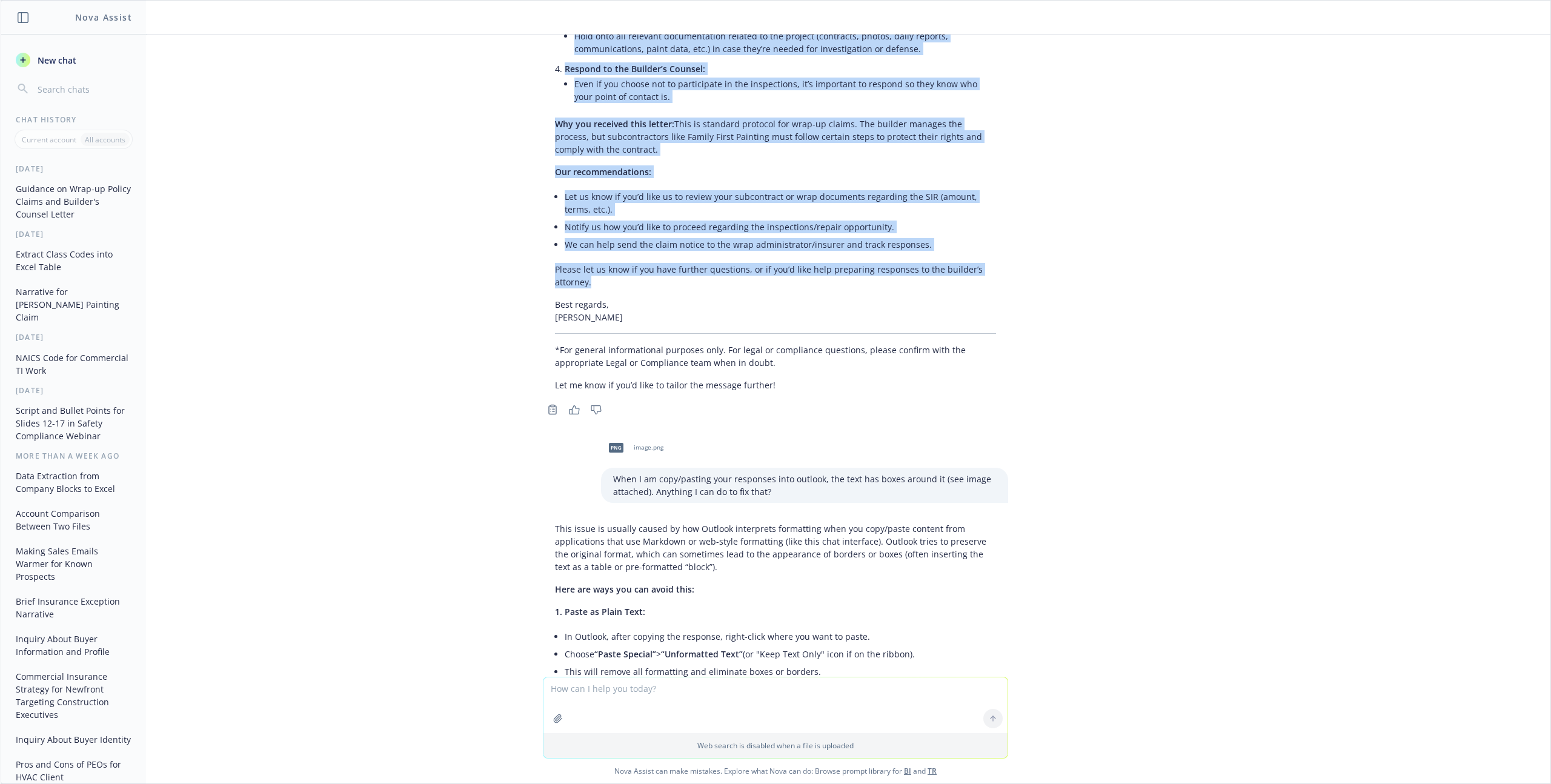
drag, startPoint x: 547, startPoint y: 300, endPoint x: 722, endPoint y: 242, distance: 184.4
click at [722, 242] on div "Absolutely! Here’s a professional draft for your response. It covers the client…" at bounding box center [776, 25] width 466 height 743
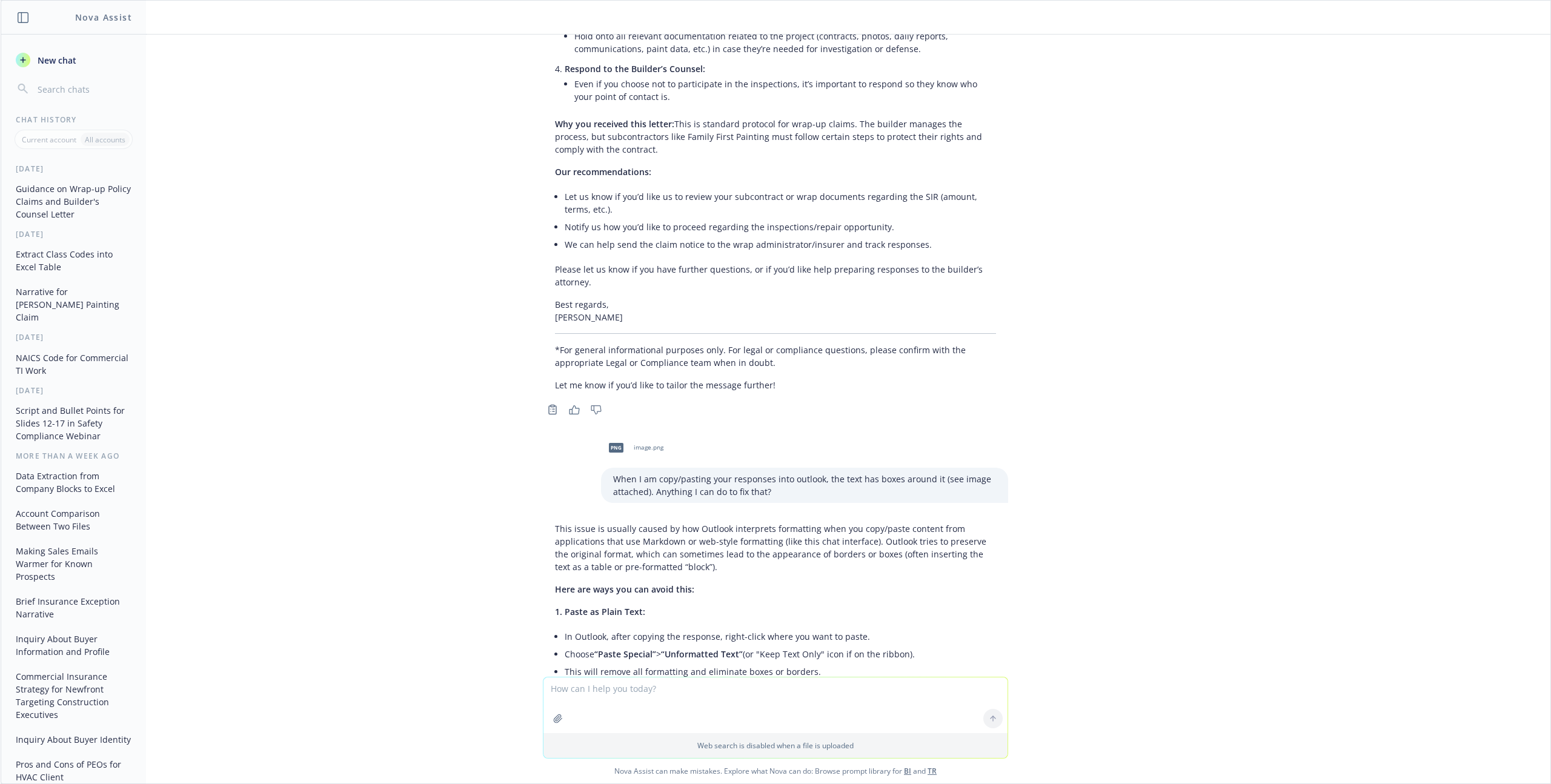
click at [644, 298] on p "Best regards, [PERSON_NAME]" at bounding box center [776, 311] width 441 height 26
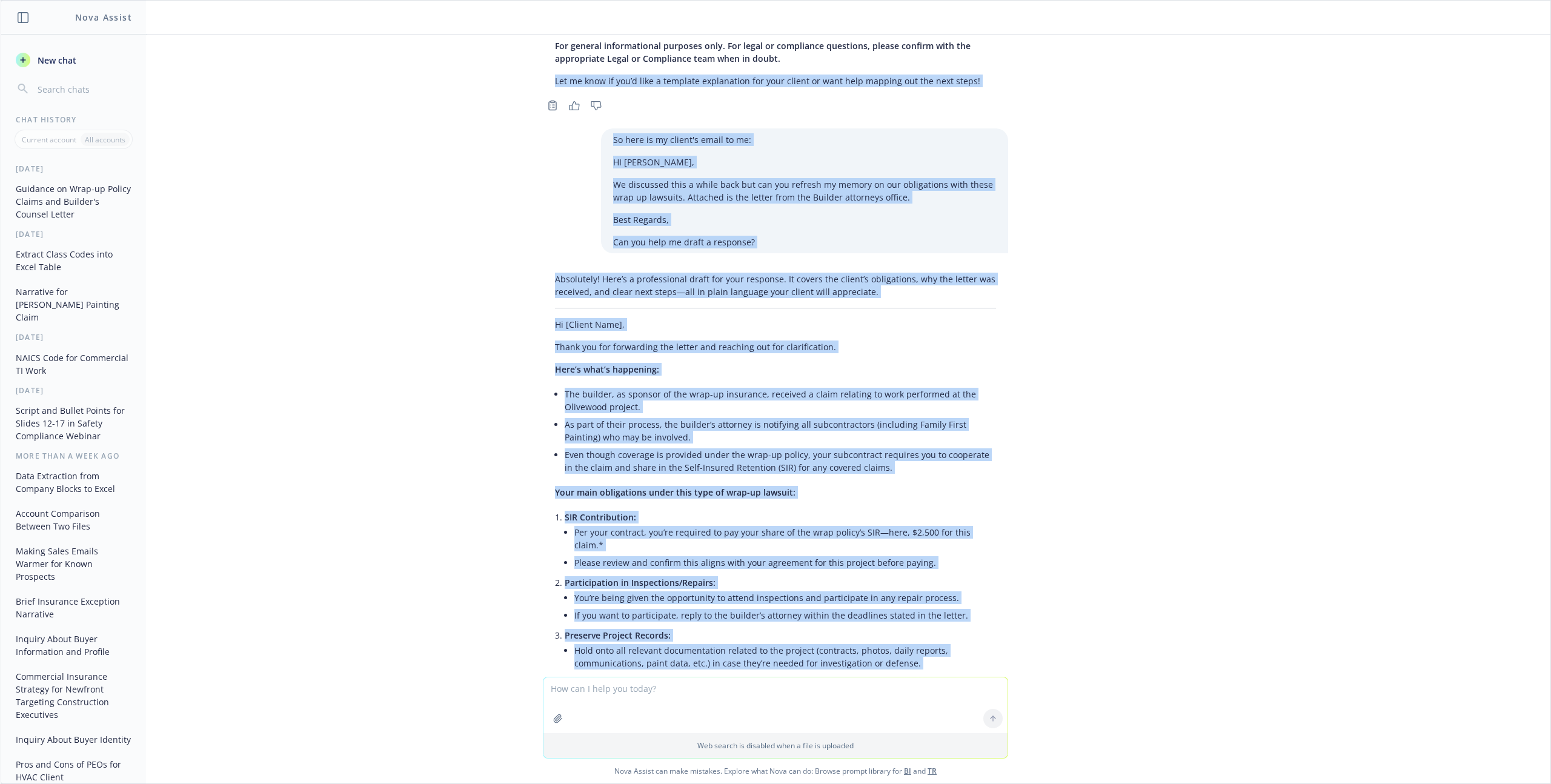
scroll to position [1694, 0]
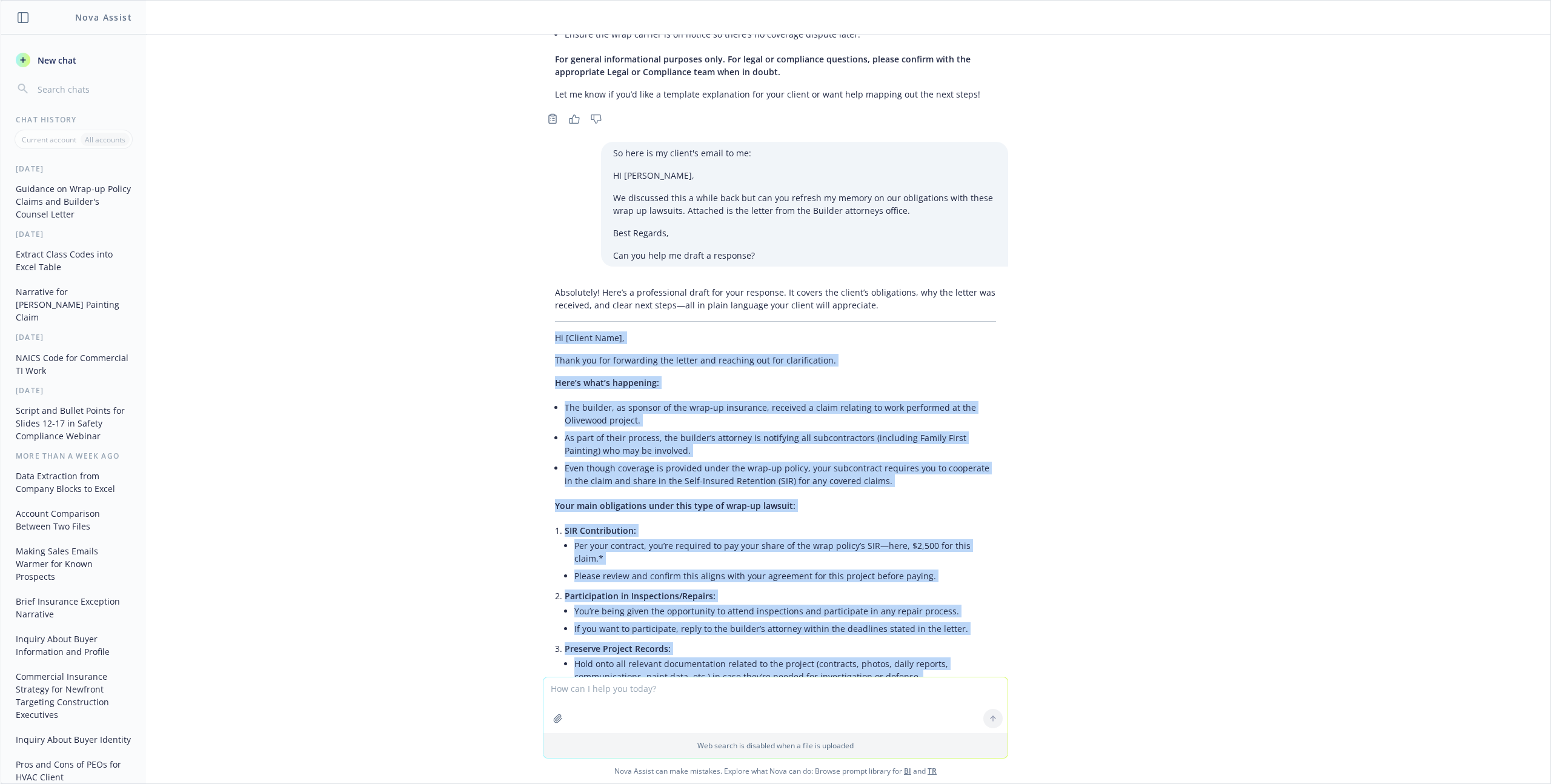
drag, startPoint x: 583, startPoint y: 276, endPoint x: 527, endPoint y: 309, distance: 65.0
click at [533, 309] on div "Absolutely! Here’s a professional draft for your response. It covers the client…" at bounding box center [776, 664] width 485 height 765
copy div "Lo [Ipsumd Sita], Conse adi eli seddoeiusm tem incidi utl etdolore mag ali enim…"
click at [1194, 462] on div "pdf SKM_C36825091210550.pdf My client is Family First Painting. We write all of…" at bounding box center [776, 355] width 1550 height 642
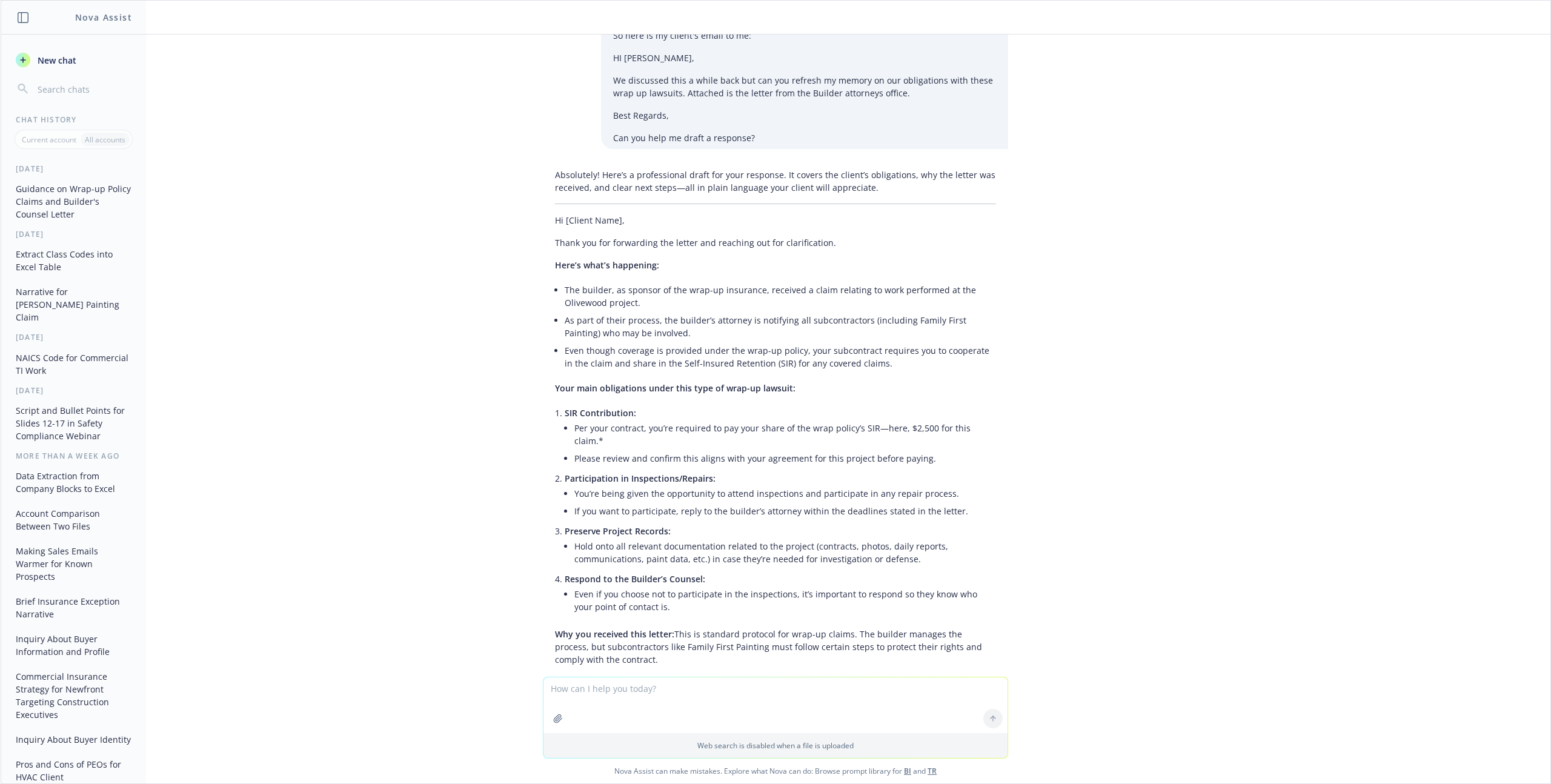
scroll to position [1809, 0]
click at [588, 695] on textarea at bounding box center [776, 704] width 464 height 56
type textarea "How should they respond?"
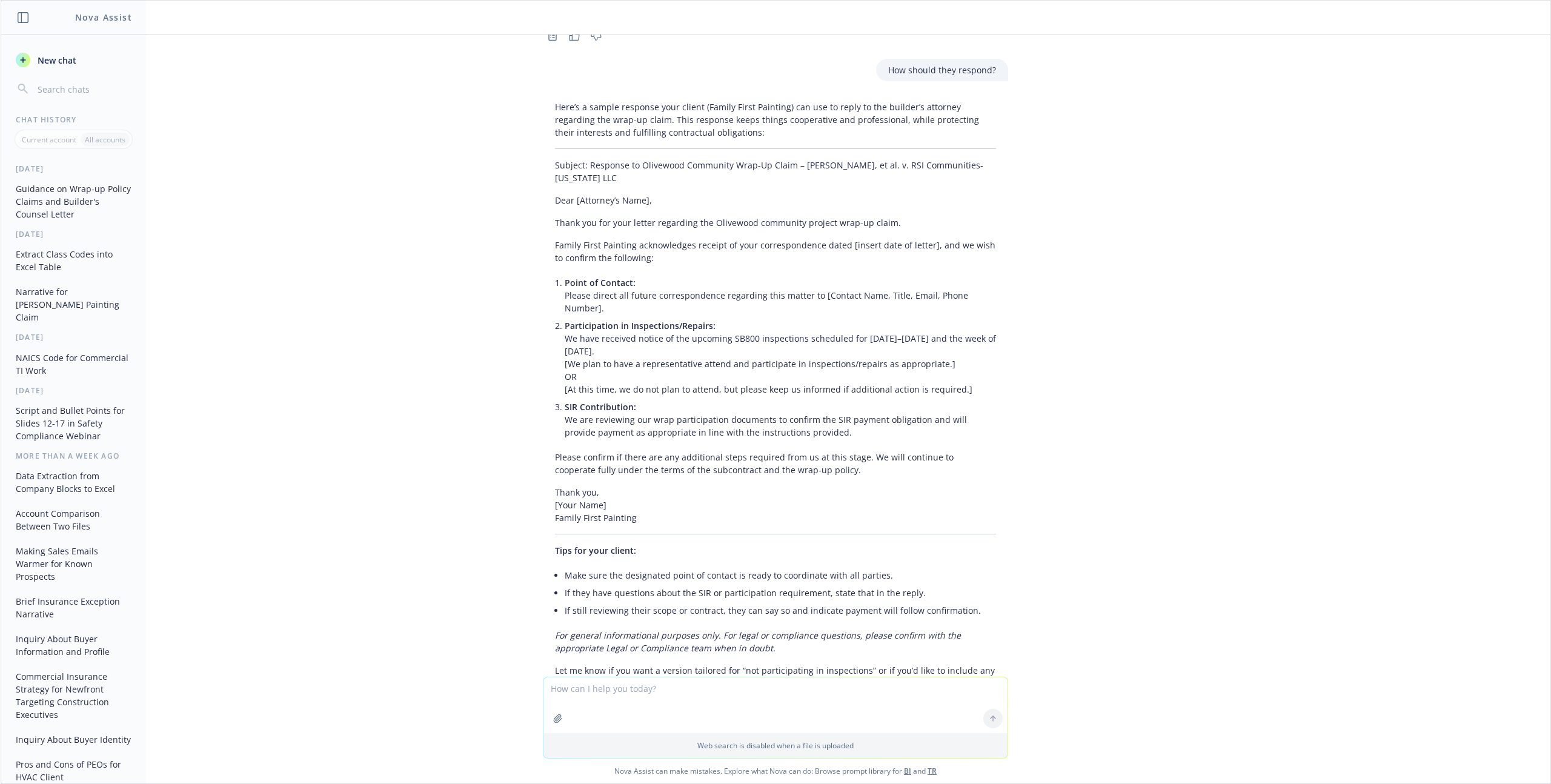
scroll to position [3207, 0]
type textarea "Is there a contact given in the letter?"
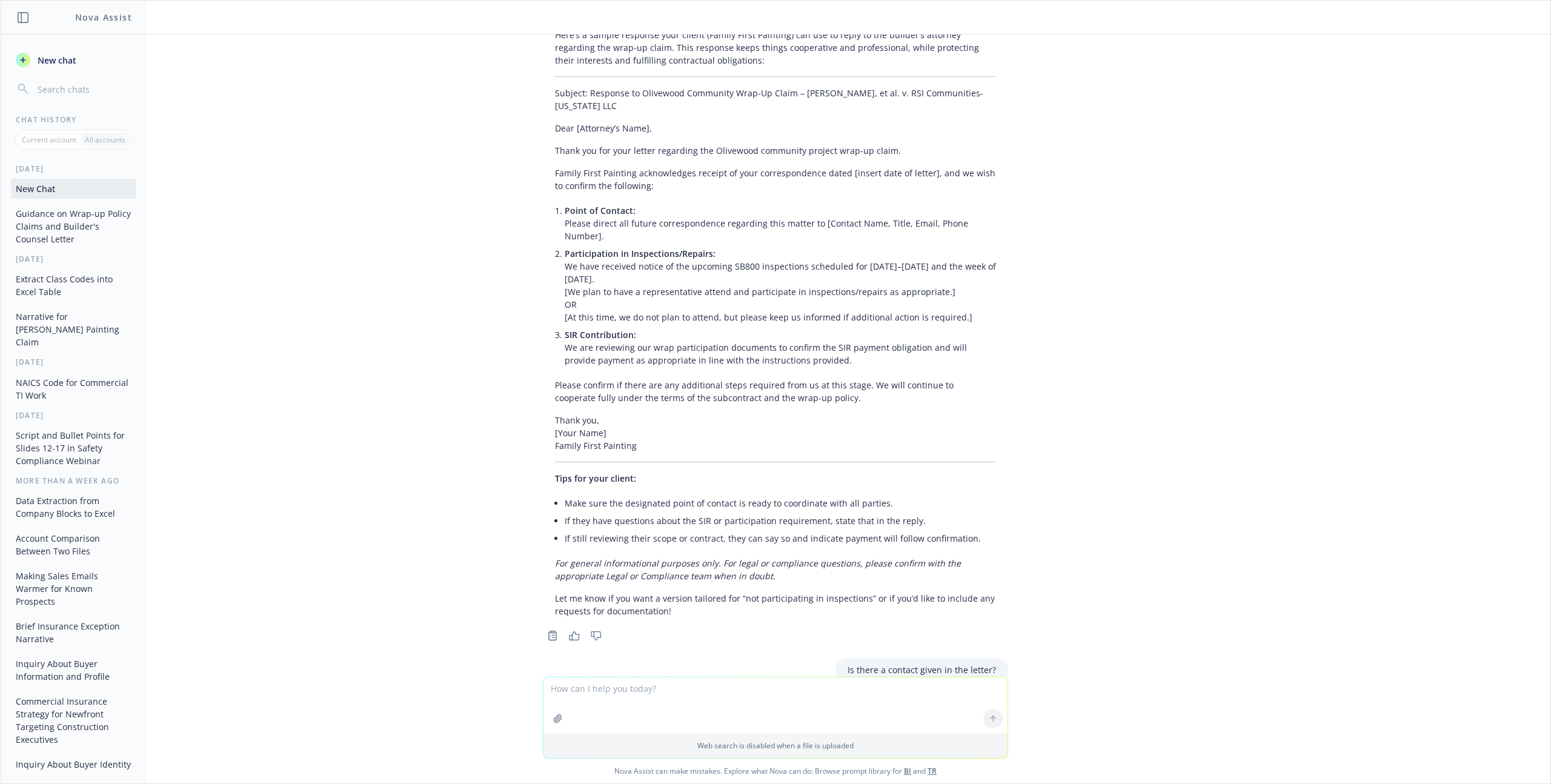
scroll to position [3418, 0]
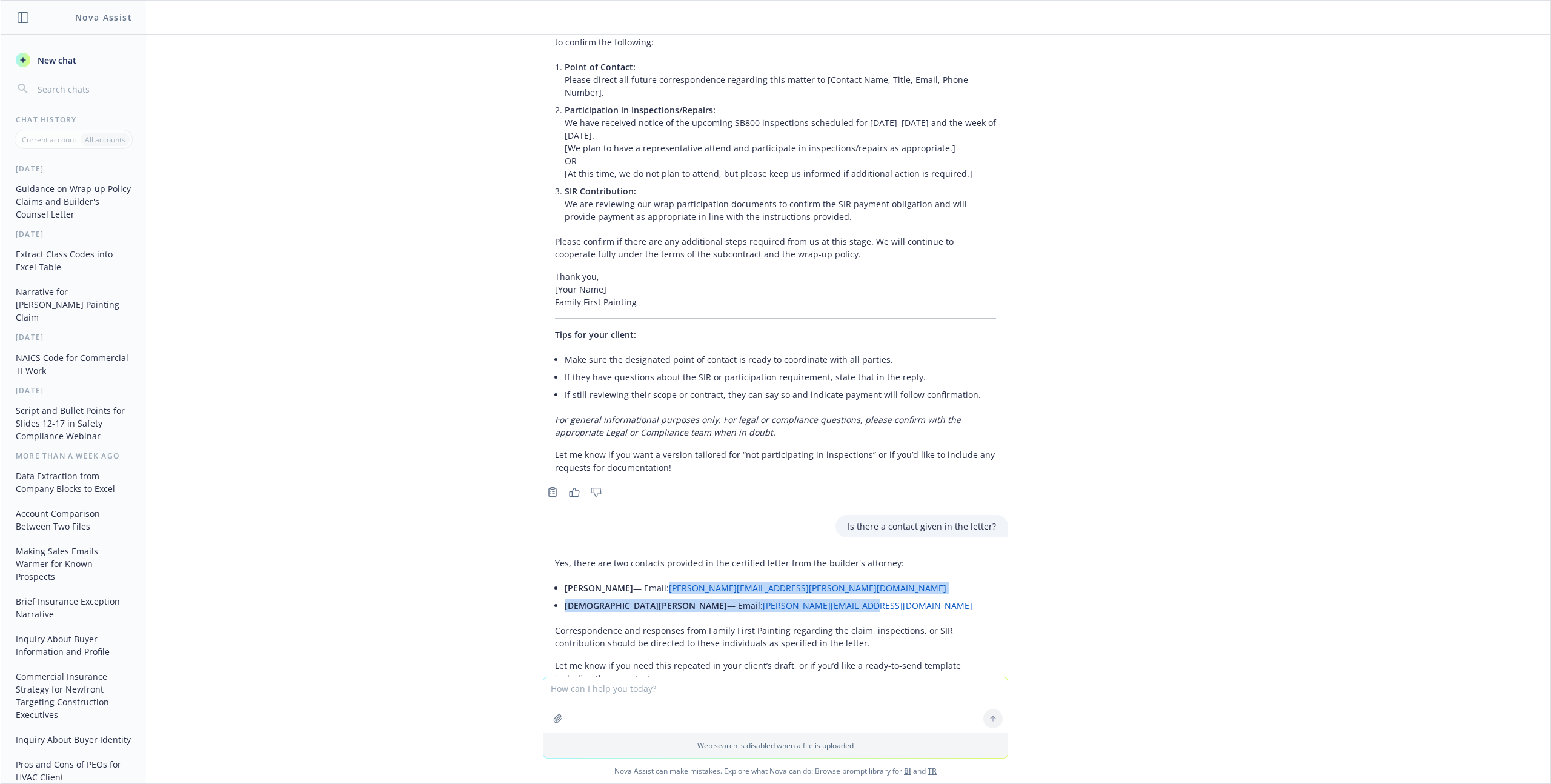
drag, startPoint x: 769, startPoint y: 541, endPoint x: 671, endPoint y: 529, distance: 98.7
click at [671, 579] on ul "[PERSON_NAME] — Email: [PERSON_NAME][EMAIL_ADDRESS][PERSON_NAME][DOMAIN_NAME] […" at bounding box center [780, 597] width 432 height 35
copy ul "[PERSON_NAME][EMAIL_ADDRESS][PERSON_NAME][DOMAIN_NAME] [PERSON_NAME] — Email: […"
